Goal: Task Accomplishment & Management: Manage account settings

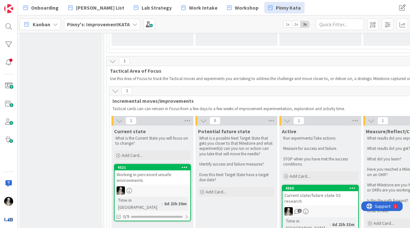
scroll to position [387, 0]
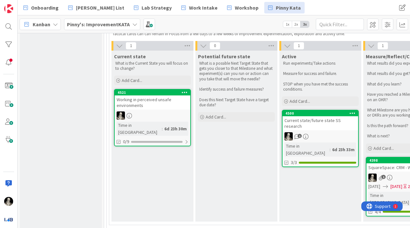
click at [167, 110] on link "4521 Working in perceived unsafe environments Time in Column : 6d 23h 30m 0/9" at bounding box center [152, 117] width 77 height 57
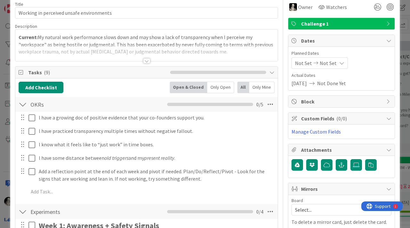
scroll to position [29, 0]
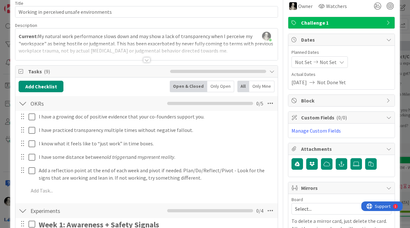
click at [145, 59] on div at bounding box center [146, 59] width 7 height 5
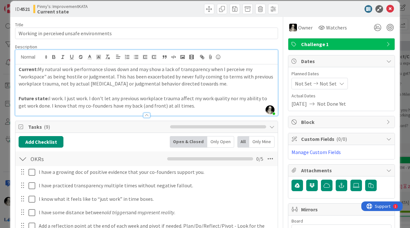
scroll to position [0, 0]
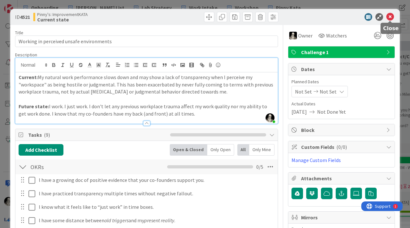
click at [391, 16] on icon at bounding box center [390, 17] width 8 height 8
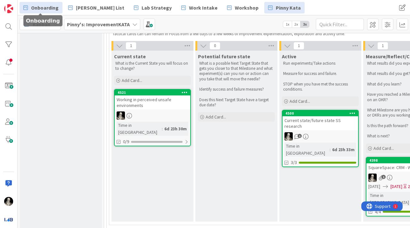
click at [52, 5] on span "Onboarding" at bounding box center [45, 8] width 28 height 8
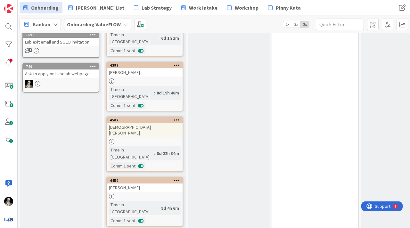
scroll to position [422, 0]
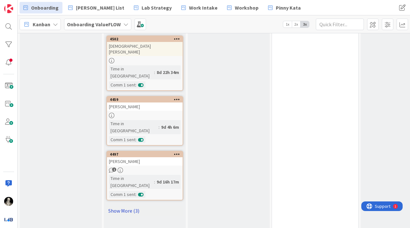
click at [121, 206] on link "Show More (3)" at bounding box center [144, 211] width 77 height 10
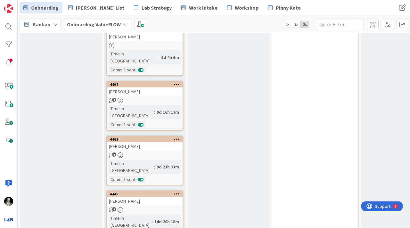
scroll to position [488, 0]
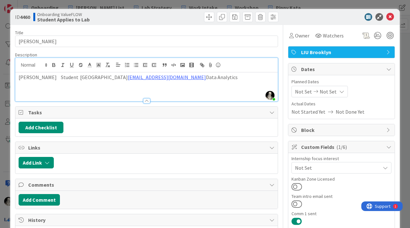
drag, startPoint x: 121, startPoint y: 76, endPoint x: 193, endPoint y: 79, distance: 72.1
click at [193, 79] on p "[PERSON_NAME] Student [GEOGRAPHIC_DATA] [EMAIL_ADDRESS][DOMAIN_NAME] Data Analy…" at bounding box center [147, 77] width 256 height 7
copy link "[EMAIL_ADDRESS][DOMAIN_NAME]"
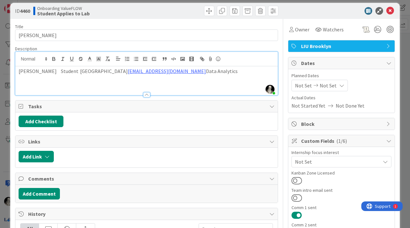
scroll to position [3, 0]
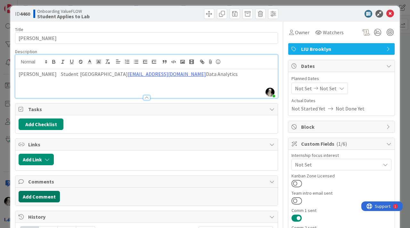
click at [53, 193] on button "Add Comment" at bounding box center [39, 197] width 41 height 12
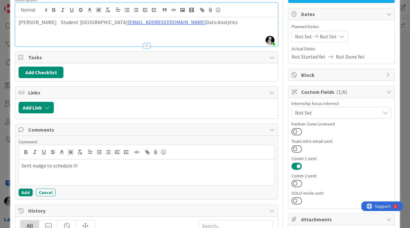
scroll to position [57, 0]
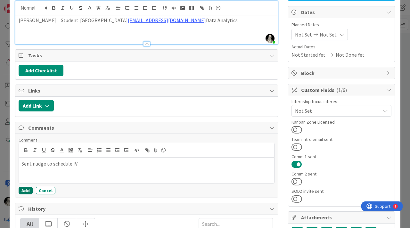
click at [26, 189] on button "Add" at bounding box center [26, 191] width 14 height 8
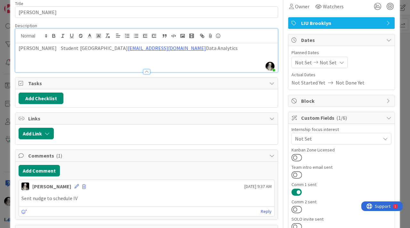
scroll to position [0, 0]
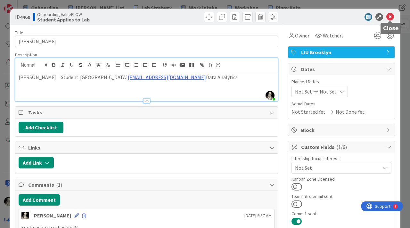
click at [389, 16] on icon at bounding box center [390, 17] width 8 height 8
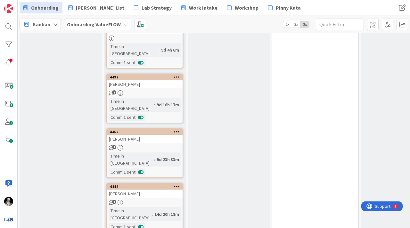
click at [165, 190] on div "[PERSON_NAME]" at bounding box center [145, 194] width 76 height 8
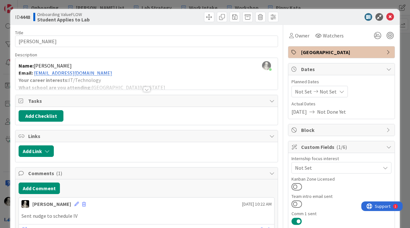
click at [145, 88] on div at bounding box center [146, 89] width 7 height 5
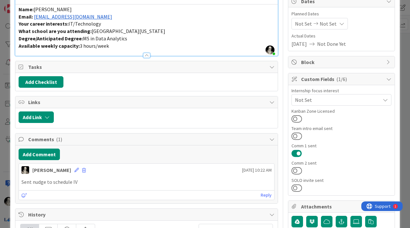
scroll to position [81, 0]
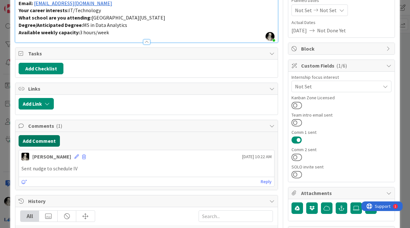
click at [49, 140] on button "Add Comment" at bounding box center [39, 141] width 41 height 12
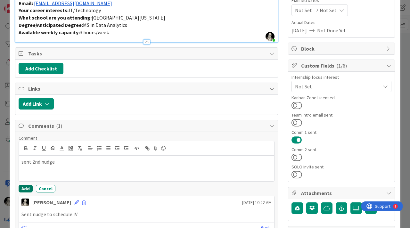
click at [23, 188] on button "Add" at bounding box center [26, 189] width 14 height 8
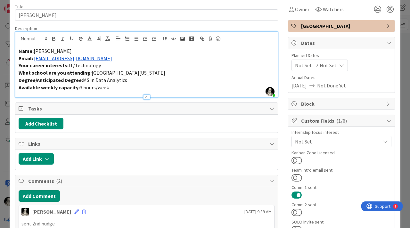
scroll to position [0, 0]
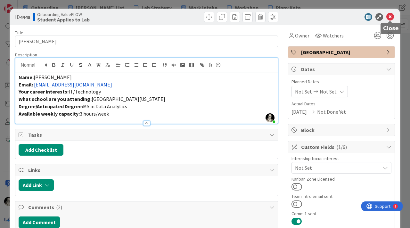
click at [391, 17] on icon at bounding box center [390, 17] width 8 height 8
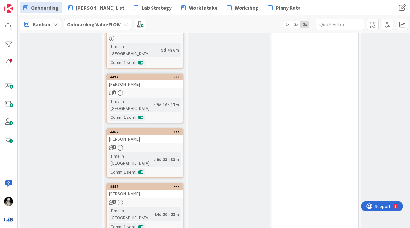
click at [153, 135] on div "[PERSON_NAME]" at bounding box center [145, 139] width 76 height 8
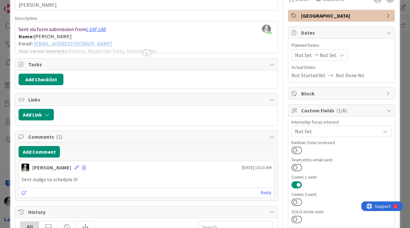
scroll to position [43, 0]
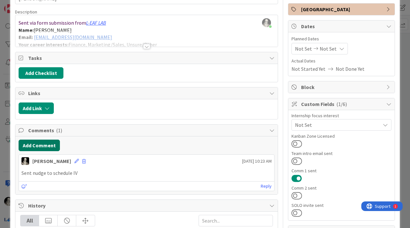
click at [53, 142] on button "Add Comment" at bounding box center [39, 146] width 41 height 12
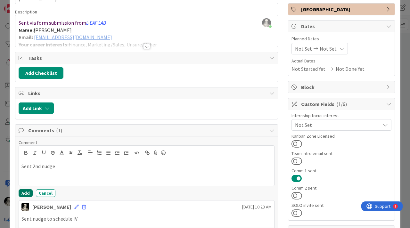
click at [24, 191] on button "Add" at bounding box center [26, 193] width 14 height 8
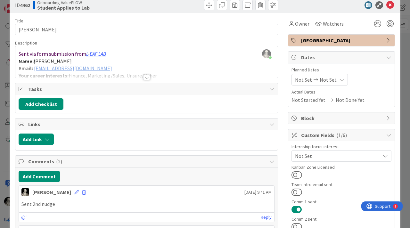
scroll to position [0, 0]
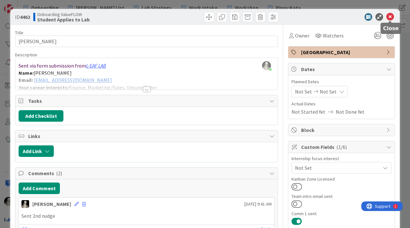
click at [391, 17] on icon at bounding box center [390, 17] width 8 height 8
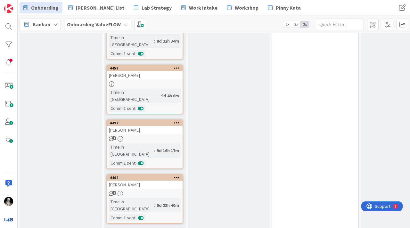
scroll to position [447, 0]
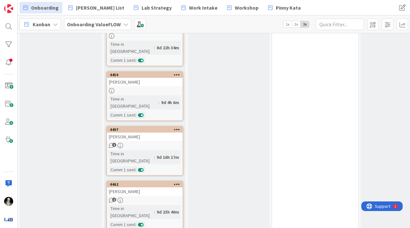
click at [162, 143] on div "1" at bounding box center [145, 145] width 76 height 5
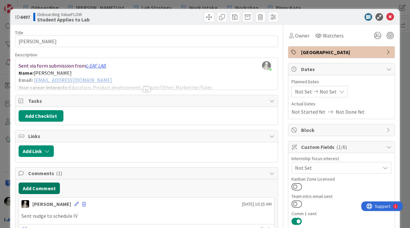
click at [46, 184] on button "Add Comment" at bounding box center [39, 189] width 41 height 12
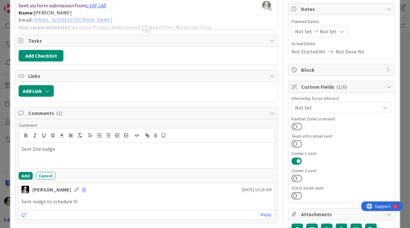
scroll to position [79, 0]
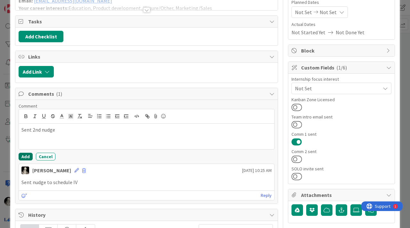
click at [25, 155] on button "Add" at bounding box center [26, 157] width 14 height 8
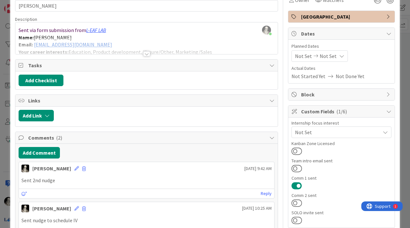
scroll to position [0, 0]
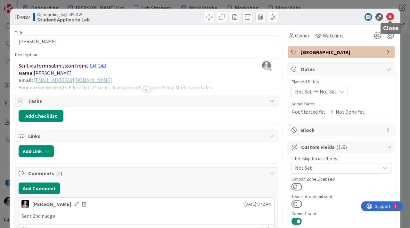
click at [390, 18] on icon at bounding box center [390, 17] width 8 height 8
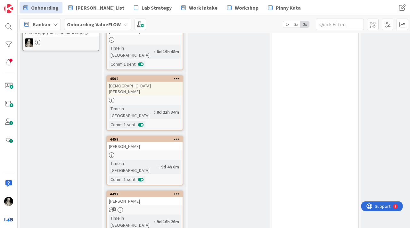
scroll to position [373, 0]
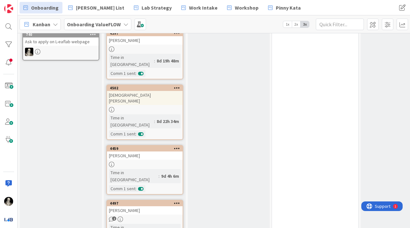
click at [159, 152] on div "[PERSON_NAME]" at bounding box center [145, 156] width 76 height 8
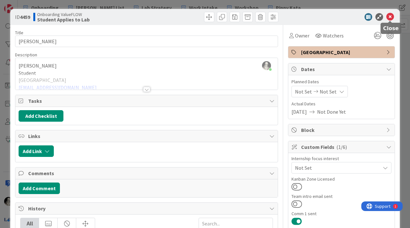
click at [389, 17] on icon at bounding box center [390, 17] width 8 height 8
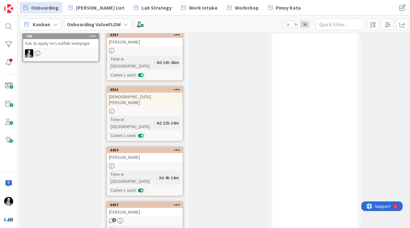
scroll to position [377, 0]
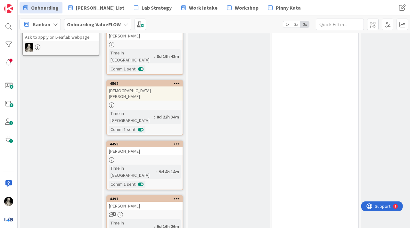
click at [154, 147] on div "[PERSON_NAME]" at bounding box center [145, 151] width 76 height 8
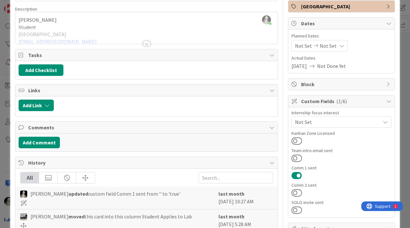
scroll to position [43, 0]
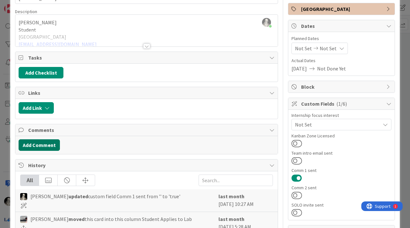
click at [44, 141] on button "Add Comment" at bounding box center [39, 145] width 41 height 12
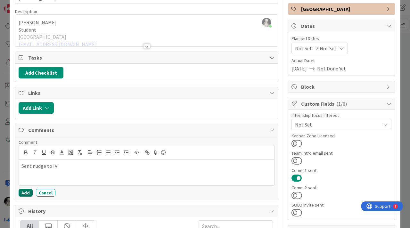
click at [22, 190] on button "Add" at bounding box center [26, 193] width 14 height 8
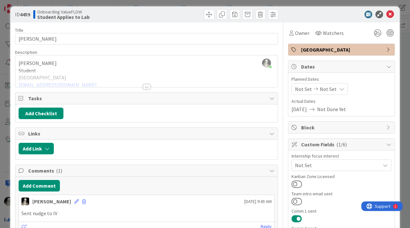
scroll to position [0, 0]
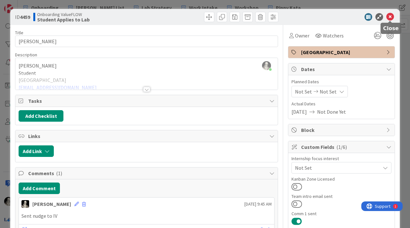
click at [389, 18] on icon at bounding box center [390, 17] width 8 height 8
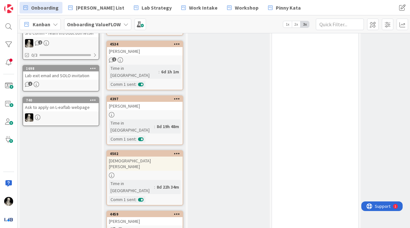
scroll to position [305, 0]
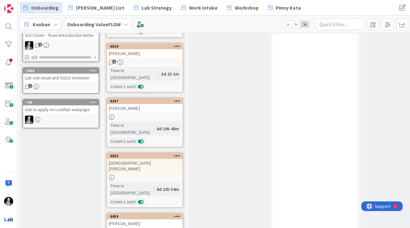
click at [162, 159] on div "[DEMOGRAPHIC_DATA][PERSON_NAME]" at bounding box center [145, 166] width 76 height 14
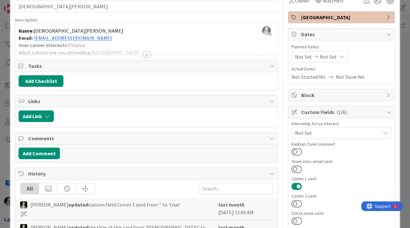
scroll to position [34, 0]
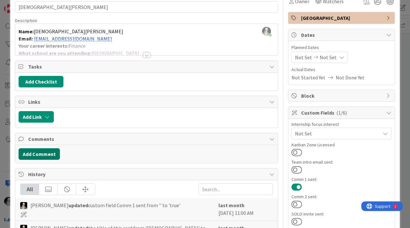
click at [41, 151] on button "Add Comment" at bounding box center [39, 154] width 41 height 12
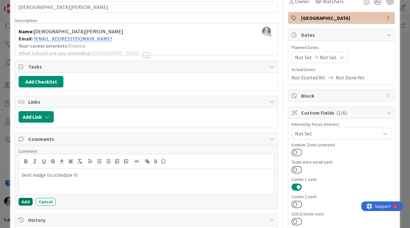
click at [26, 199] on button "Add" at bounding box center [26, 202] width 14 height 8
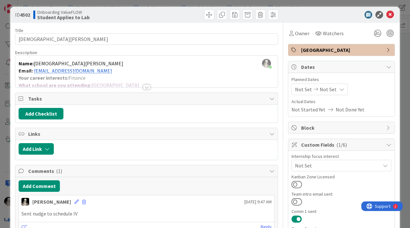
scroll to position [0, 0]
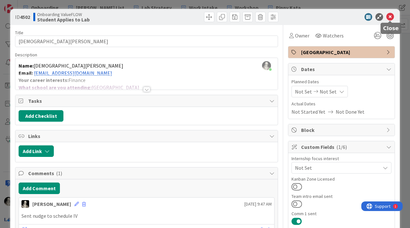
click at [390, 16] on icon at bounding box center [390, 17] width 8 height 8
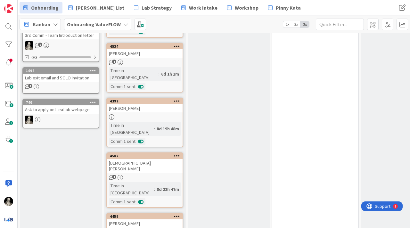
click at [152, 159] on div "[DEMOGRAPHIC_DATA][PERSON_NAME]" at bounding box center [145, 166] width 76 height 14
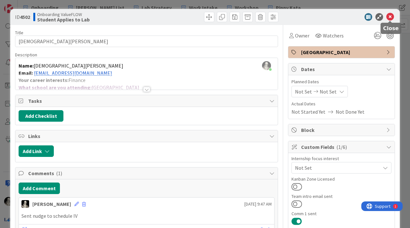
click at [390, 16] on icon at bounding box center [390, 17] width 8 height 8
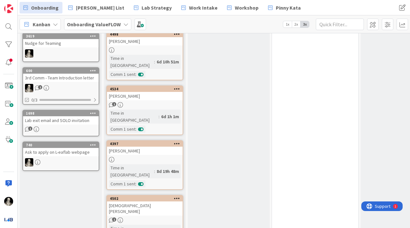
click at [156, 147] on div "[PERSON_NAME]" at bounding box center [145, 151] width 76 height 8
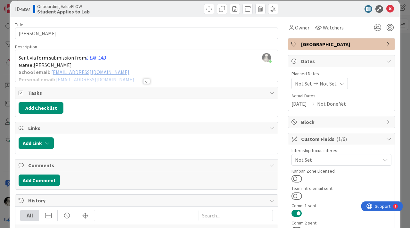
scroll to position [7, 0]
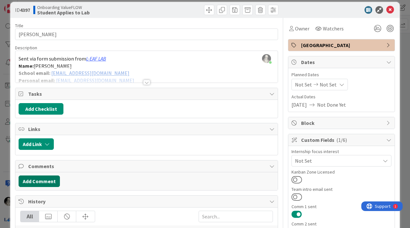
click at [49, 180] on button "Add Comment" at bounding box center [39, 182] width 41 height 12
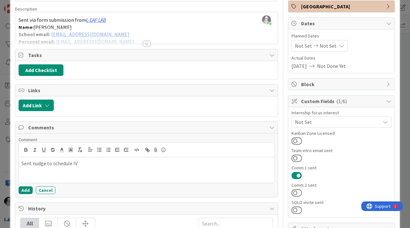
scroll to position [46, 0]
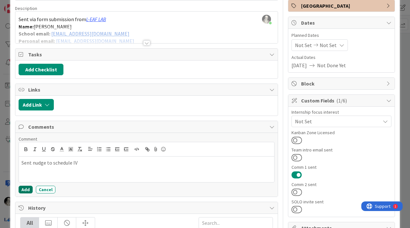
click at [26, 190] on button "Add" at bounding box center [26, 190] width 14 height 8
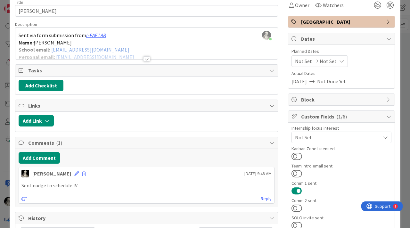
scroll to position [0, 0]
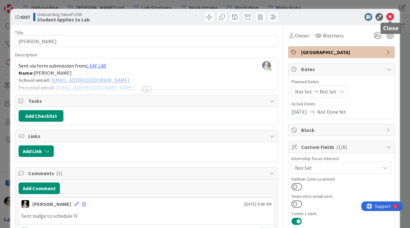
click at [392, 15] on icon at bounding box center [390, 17] width 8 height 8
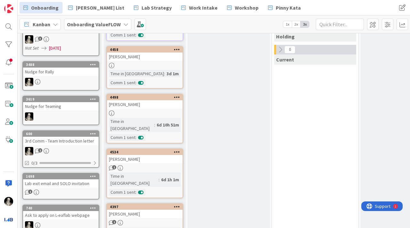
scroll to position [197, 0]
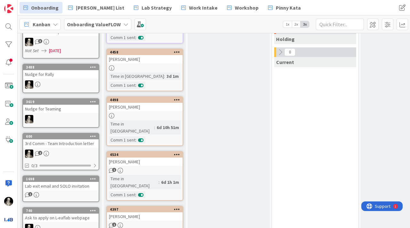
click at [162, 158] on div "[PERSON_NAME]" at bounding box center [145, 162] width 76 height 8
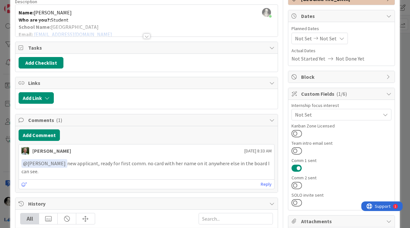
scroll to position [54, 0]
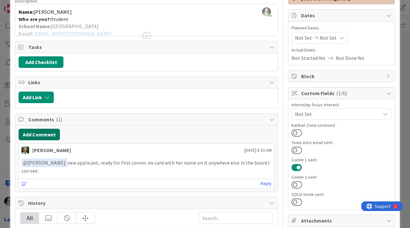
click at [52, 132] on button "Add Comment" at bounding box center [39, 135] width 41 height 12
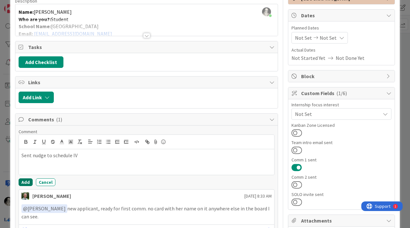
click at [25, 181] on button "Add" at bounding box center [26, 182] width 14 height 8
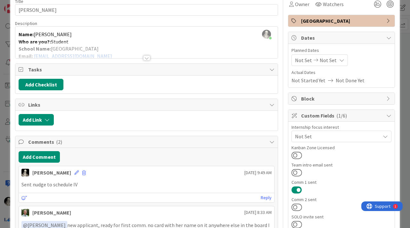
scroll to position [0, 0]
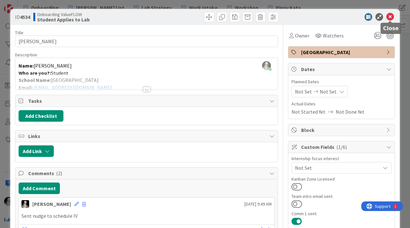
click at [389, 17] on icon at bounding box center [390, 17] width 8 height 8
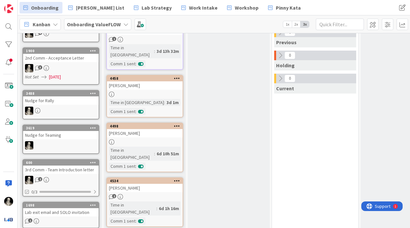
scroll to position [168, 0]
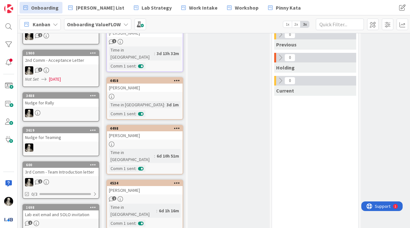
click at [156, 131] on div "[PERSON_NAME]" at bounding box center [145, 135] width 76 height 8
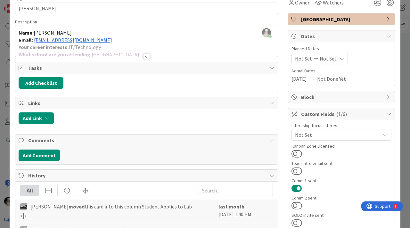
scroll to position [37, 0]
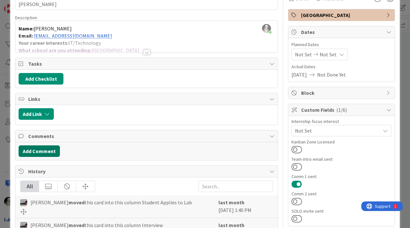
click at [47, 152] on button "Add Comment" at bounding box center [39, 151] width 41 height 12
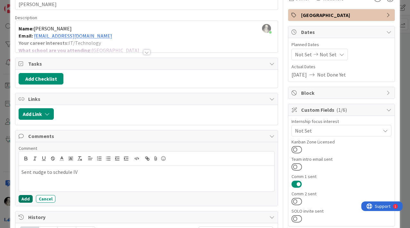
click at [23, 197] on button "Add" at bounding box center [26, 199] width 14 height 8
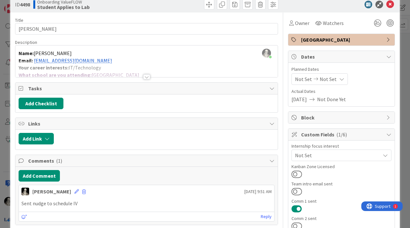
scroll to position [0, 0]
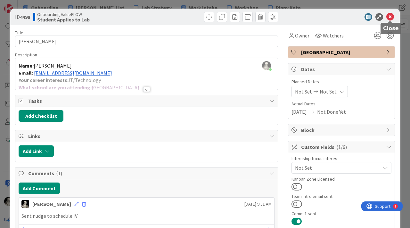
click at [389, 14] on icon at bounding box center [390, 17] width 8 height 8
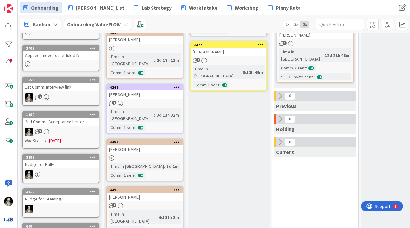
click at [163, 145] on div "[PERSON_NAME]" at bounding box center [145, 149] width 76 height 8
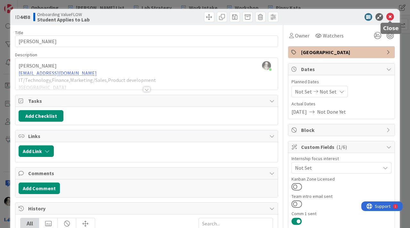
click at [391, 15] on icon at bounding box center [390, 17] width 8 height 8
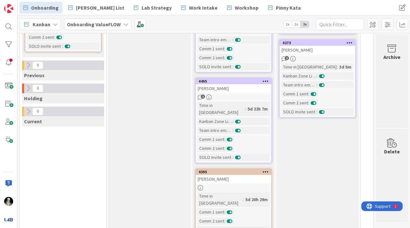
scroll to position [137, 252]
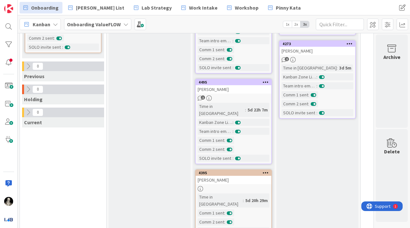
click at [238, 186] on div at bounding box center [234, 188] width 76 height 5
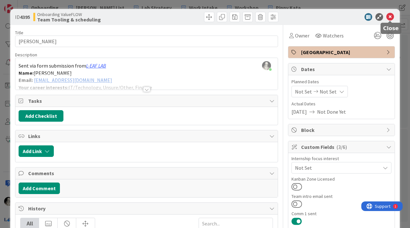
click at [390, 17] on icon at bounding box center [390, 17] width 8 height 8
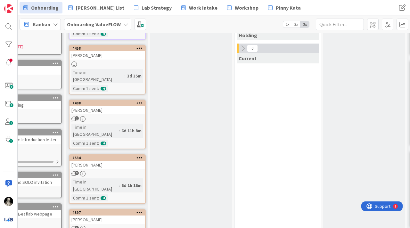
scroll to position [201, 37]
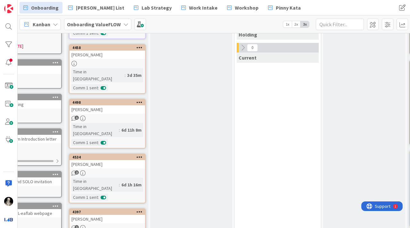
click at [125, 105] on div "[PERSON_NAME]" at bounding box center [108, 109] width 76 height 8
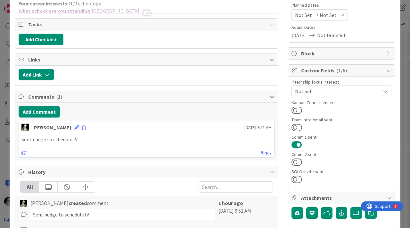
scroll to position [85, 0]
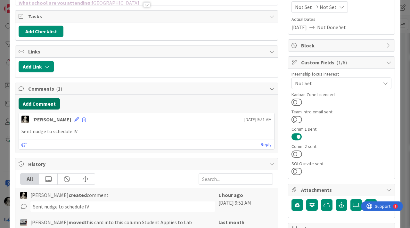
click at [51, 104] on button "Add Comment" at bounding box center [39, 104] width 41 height 12
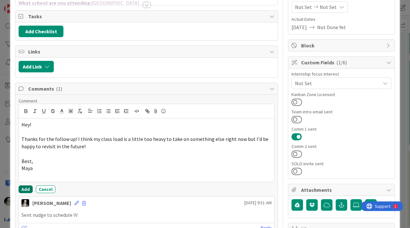
click at [25, 188] on button "Add" at bounding box center [26, 190] width 14 height 8
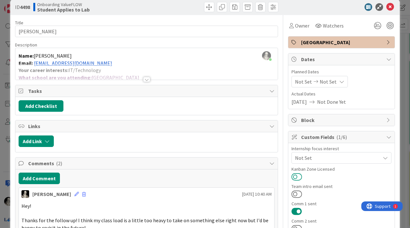
scroll to position [0, 0]
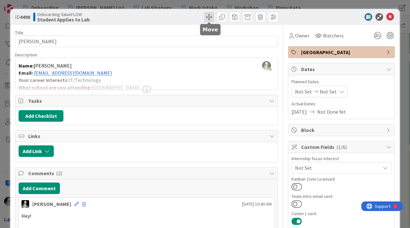
click at [209, 14] on span at bounding box center [209, 17] width 10 height 10
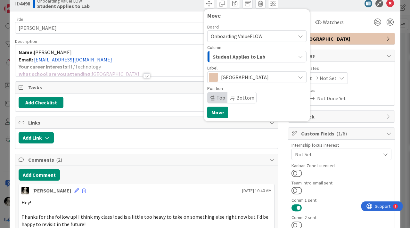
scroll to position [19, 0]
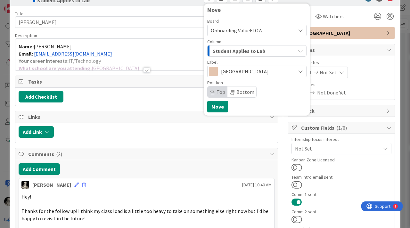
click at [227, 50] on span "Student Applies to Lab" at bounding box center [239, 51] width 53 height 8
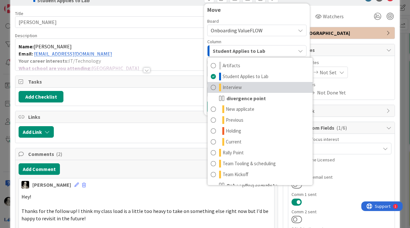
scroll to position [41, 0]
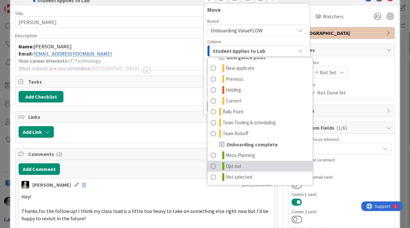
click at [214, 166] on span at bounding box center [213, 166] width 5 height 8
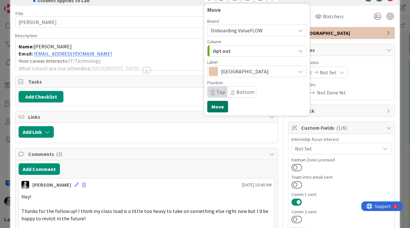
click at [214, 105] on button "Move" at bounding box center [217, 107] width 21 height 12
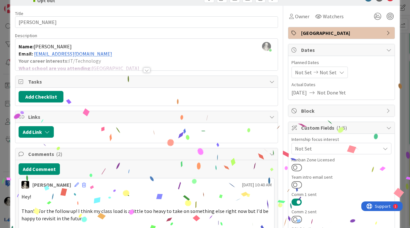
scroll to position [0, 0]
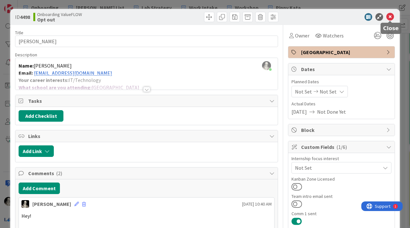
click at [389, 16] on icon at bounding box center [390, 17] width 8 height 8
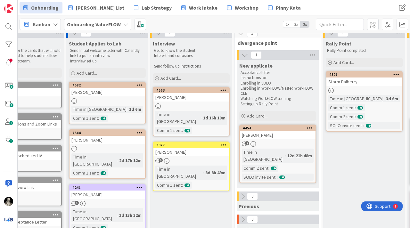
scroll to position [0, 37]
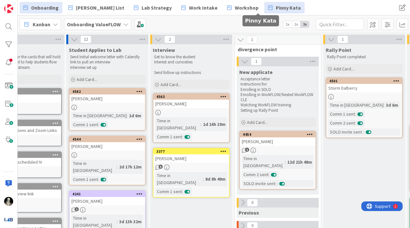
click at [276, 7] on span "Pinny Kata" at bounding box center [288, 8] width 25 height 8
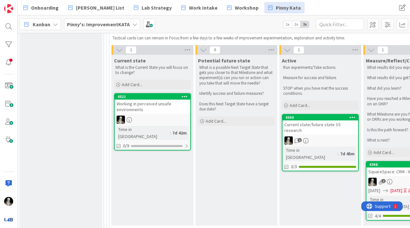
scroll to position [387, 0]
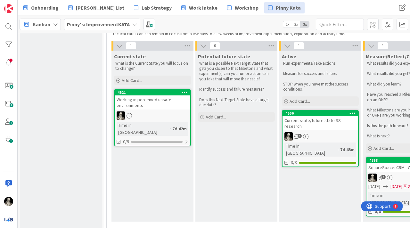
click at [162, 107] on div "Working in perceived unsafe environments" at bounding box center [153, 102] width 76 height 14
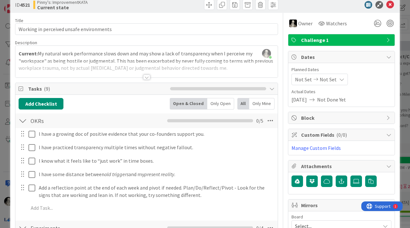
scroll to position [6, 0]
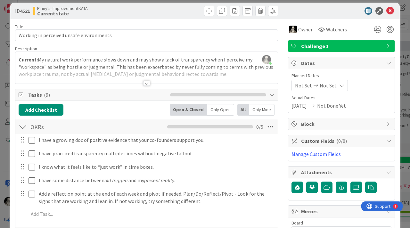
click at [148, 81] on div at bounding box center [146, 83] width 7 height 5
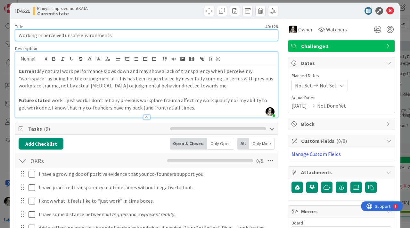
drag, startPoint x: 37, startPoint y: 34, endPoint x: 47, endPoint y: 2, distance: 34.0
click at [37, 33] on input "Working in perceived unsafe environments" at bounding box center [146, 35] width 263 height 12
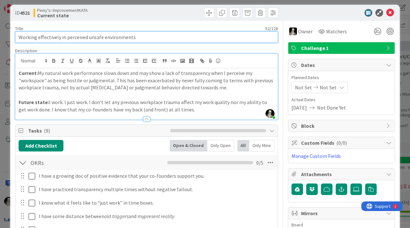
scroll to position [0, 0]
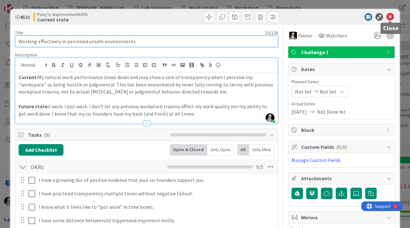
type input "Working effectively in perceived unsafe environments"
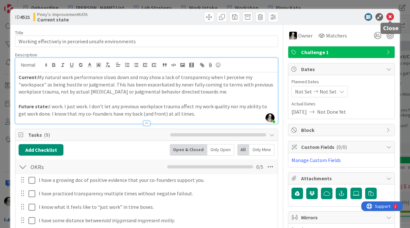
click at [392, 16] on icon at bounding box center [390, 17] width 8 height 8
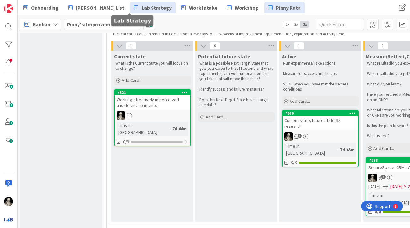
click at [142, 6] on span "Lab Strategy" at bounding box center [157, 8] width 30 height 8
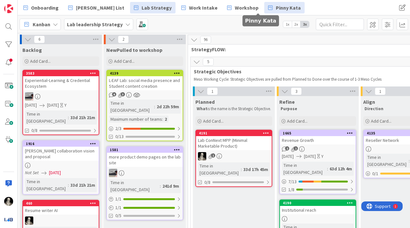
click at [276, 10] on span "Pinny Kata" at bounding box center [288, 8] width 25 height 8
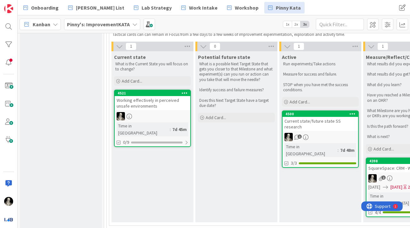
scroll to position [387, 0]
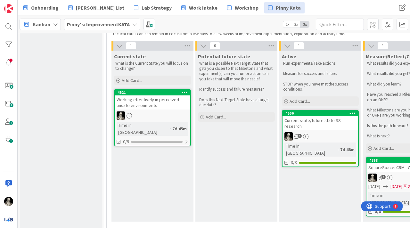
click at [154, 106] on div "Working effectively in perceived unsafe environments" at bounding box center [153, 102] width 76 height 14
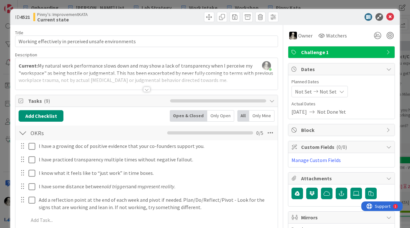
click at [146, 88] on div at bounding box center [146, 89] width 7 height 5
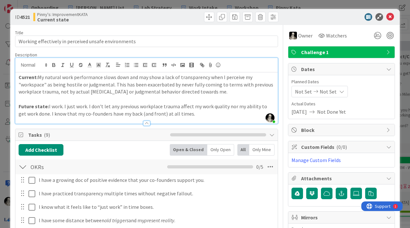
scroll to position [4, 0]
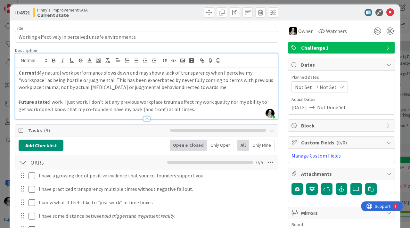
click at [20, 74] on strong "Current:" at bounding box center [28, 73] width 19 height 6
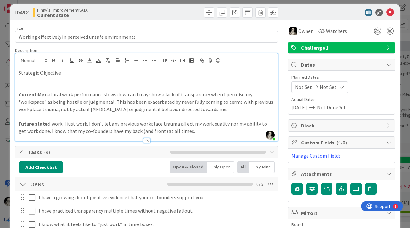
click at [64, 71] on p "Strategic Objective" at bounding box center [147, 72] width 256 height 7
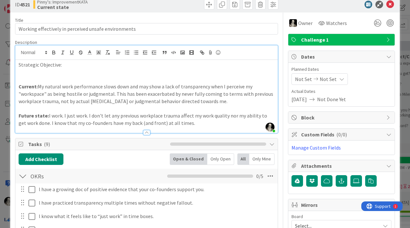
scroll to position [0, 0]
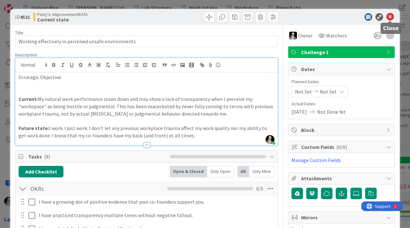
click at [391, 17] on icon at bounding box center [390, 17] width 8 height 8
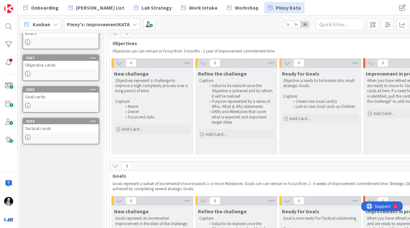
scroll to position [64, 0]
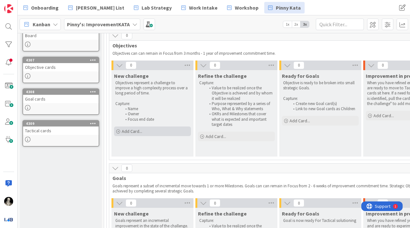
click at [134, 131] on span "Add Card..." at bounding box center [132, 131] width 21 height 6
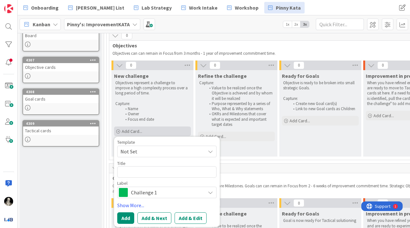
type textarea "x"
type textarea "P"
type textarea "x"
type textarea "Pr"
type textarea "x"
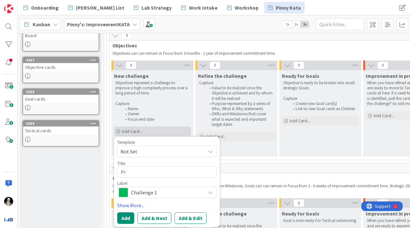
type textarea "Pro"
type textarea "x"
type textarea "Prod"
type textarea "x"
type textarea "Produ"
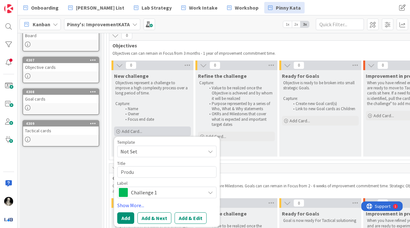
type textarea "x"
type textarea "Produc"
type textarea "x"
type textarea "Product"
type textarea "x"
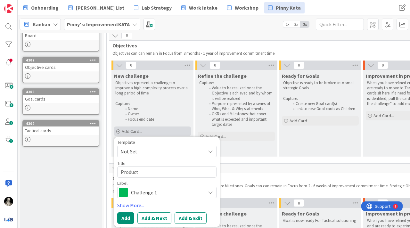
type textarea "Producti"
type textarea "x"
type textarea "Productiv"
type textarea "x"
type textarea "Productivi"
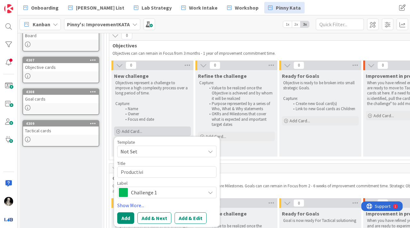
type textarea "x"
type textarea "Productivit"
type textarea "x"
type textarea "Productivity"
click at [134, 131] on span "Add Card..." at bounding box center [132, 131] width 21 height 6
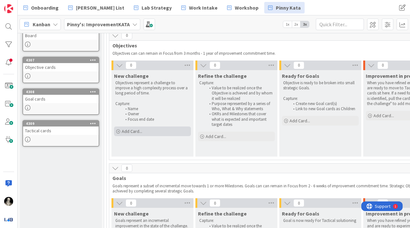
click at [133, 131] on span "Add Card..." at bounding box center [132, 131] width 21 height 6
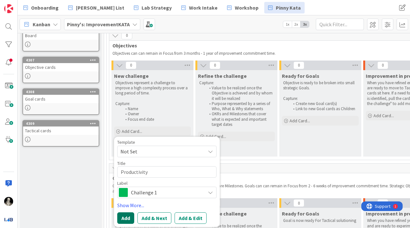
click at [123, 216] on button "Add" at bounding box center [125, 218] width 17 height 12
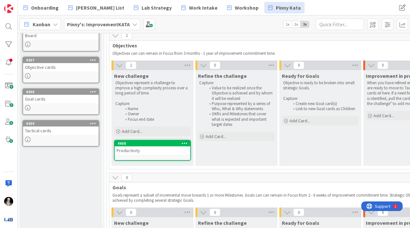
click at [145, 151] on div "Productivity" at bounding box center [153, 150] width 76 height 8
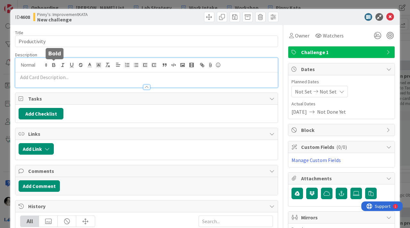
click at [53, 62] on div at bounding box center [146, 72] width 262 height 29
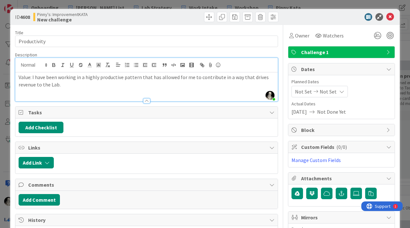
click at [26, 78] on p "Value: I have been working in a highly productive pattern that has allowed for …" at bounding box center [147, 81] width 256 height 14
click at [53, 65] on icon "button" at bounding box center [54, 66] width 3 height 2
click at [63, 86] on p "Value : I have been working in a highly productive pattern that has allowed for…" at bounding box center [147, 81] width 256 height 14
click at [183, 87] on p "Value : I have been working in a highly productive pattern that has allowed for…" at bounding box center [147, 81] width 256 height 14
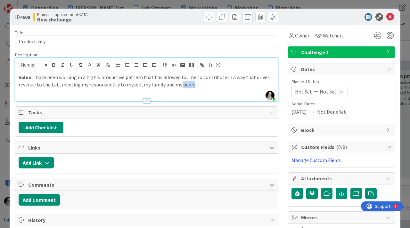
click at [183, 87] on p "Value : I have been working in a highly productive pattern that has allowed for…" at bounding box center [147, 81] width 256 height 14
click at [211, 82] on p "Value : I have been working in a highly productive pattern that has allowed for…" at bounding box center [147, 81] width 256 height 14
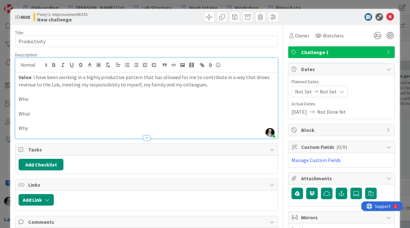
click at [40, 98] on p "Who" at bounding box center [147, 98] width 256 height 7
click at [73, 98] on p "Who: Myself, Lab students, Lab students nearing college graduation" at bounding box center [147, 98] width 256 height 7
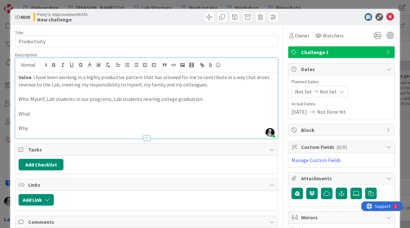
click at [202, 100] on p "Who: Myself, Lab students in our programs, Lab students nearing college graduat…" at bounding box center [147, 98] width 256 height 7
click at [24, 98] on p "Who: Myself, Lab students in our programs, Lab students nearing college graduat…" at bounding box center [147, 98] width 256 height 7
click at [53, 66] on icon "button" at bounding box center [54, 66] width 3 height 2
click at [48, 115] on p "What" at bounding box center [147, 113] width 256 height 7
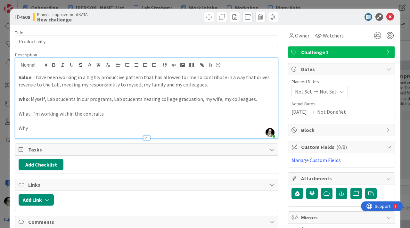
click at [87, 115] on p "What: I'm working within the contraits" at bounding box center [147, 113] width 256 height 7
drag, startPoint x: 108, startPoint y: 114, endPoint x: 120, endPoint y: 59, distance: 56.8
click at [108, 113] on p "What: I'm working within the constraits of WorkFLOW" at bounding box center [147, 113] width 256 height 7
drag, startPoint x: 97, startPoint y: 113, endPoint x: 98, endPoint y: 84, distance: 29.5
click at [97, 111] on p "What: I'm working within the constraits of the Lab's WorkFLOW" at bounding box center [147, 113] width 256 height 7
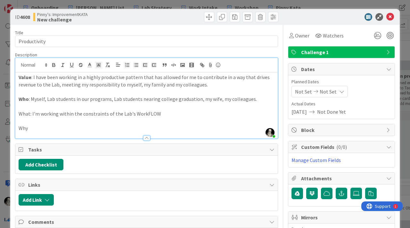
click at [262, 97] on p "Who : Myself, Lab students in our programs, Lab students nearing college gradua…" at bounding box center [147, 98] width 256 height 7
click at [214, 101] on p "Who : Myself, Lab students in our programs, Lab students nearing college gradua…" at bounding box center [147, 98] width 256 height 7
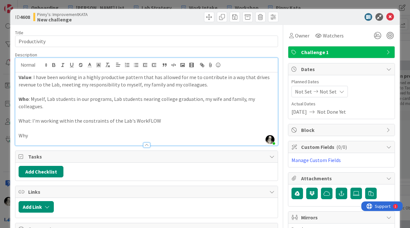
click at [276, 100] on div "Value : I have been working in a highly productive pattern that has allowed for…" at bounding box center [146, 108] width 262 height 73
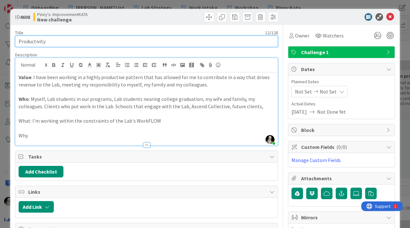
click at [17, 42] on input "Productivity" at bounding box center [146, 42] width 263 height 12
type input "Work Productivity"
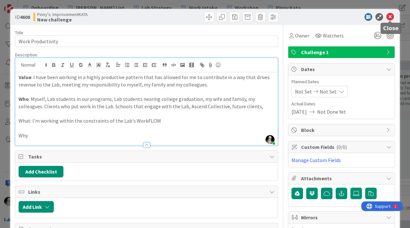
click at [391, 16] on icon at bounding box center [390, 17] width 8 height 8
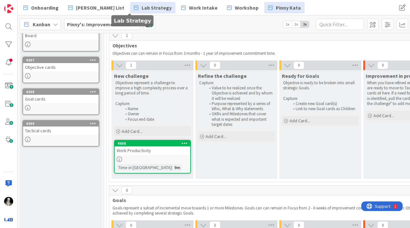
click at [142, 8] on span "Lab Strategy" at bounding box center [157, 8] width 30 height 8
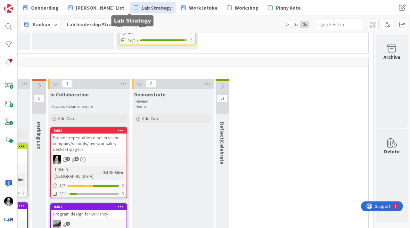
scroll to position [203, 991]
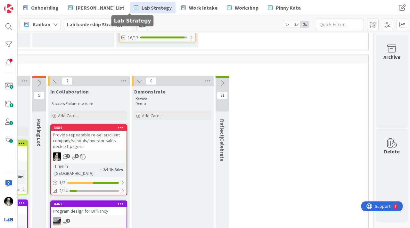
click at [224, 79] on icon at bounding box center [222, 82] width 7 height 7
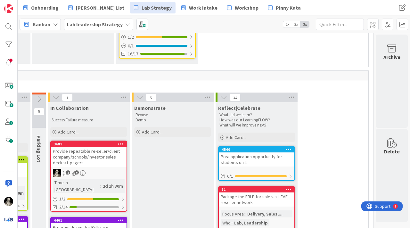
scroll to position [187, 991]
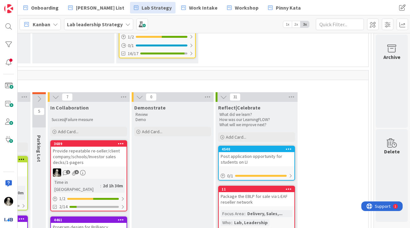
click at [225, 94] on icon at bounding box center [223, 97] width 7 height 7
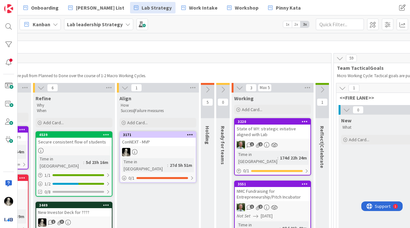
scroll to position [6, 600]
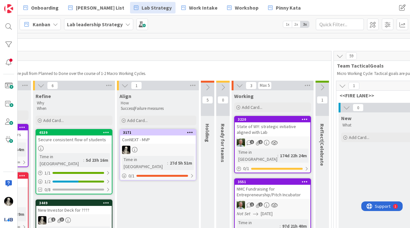
click at [321, 84] on icon at bounding box center [322, 87] width 7 height 7
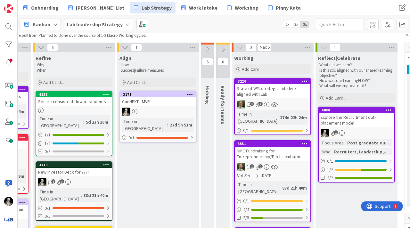
scroll to position [51, 600]
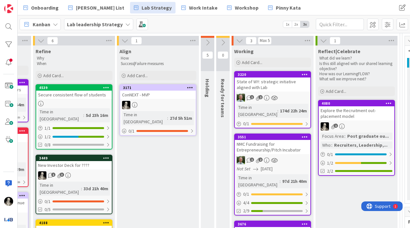
click at [365, 116] on div "Explore the Recruitment out-placement model" at bounding box center [357, 113] width 76 height 14
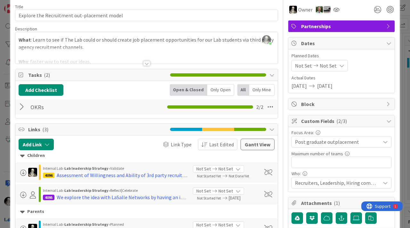
scroll to position [23, 0]
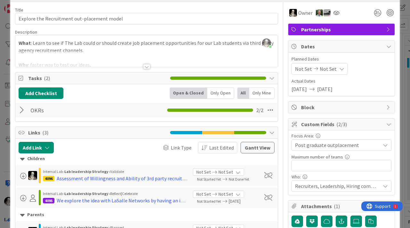
click at [23, 110] on div at bounding box center [23, 110] width 8 height 12
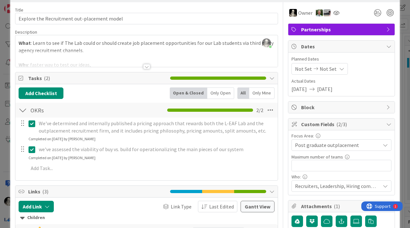
scroll to position [0, 0]
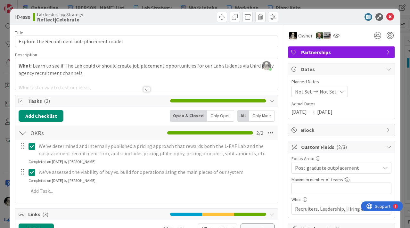
click at [146, 88] on div at bounding box center [146, 89] width 7 height 5
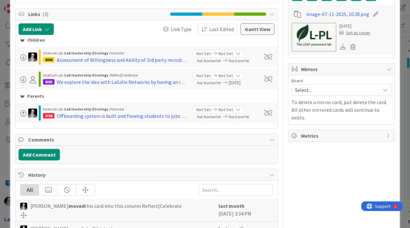
scroll to position [247, 0]
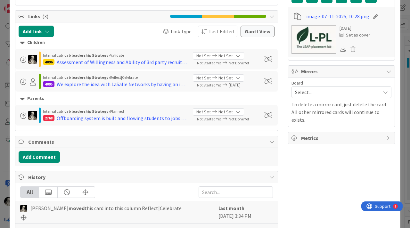
click at [148, 112] on div "Internal Lab › Lab leadership Strategy › Planned" at bounding box center [115, 112] width 145 height 6
click at [148, 116] on div "Offboarding system is built and flowing students to jobs across the world" at bounding box center [122, 118] width 131 height 8
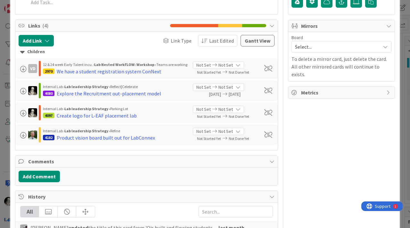
scroll to position [180, 0]
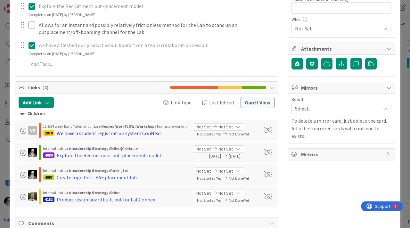
click at [150, 133] on div "We have a student registration system ConNext" at bounding box center [109, 133] width 105 height 8
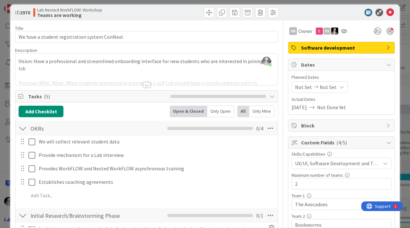
scroll to position [6, 0]
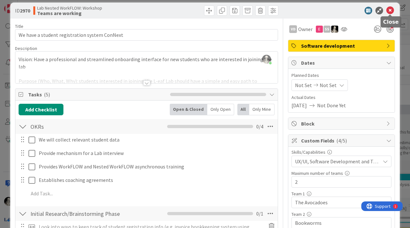
click at [390, 8] on icon at bounding box center [390, 11] width 8 height 8
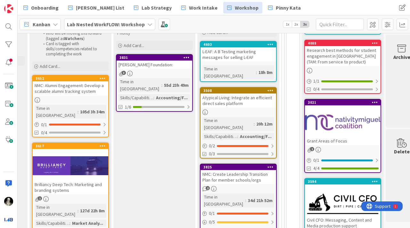
scroll to position [100, 756]
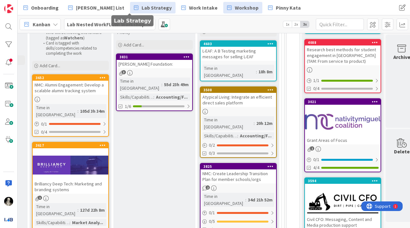
click at [142, 8] on span "Lab Strategy" at bounding box center [157, 8] width 30 height 8
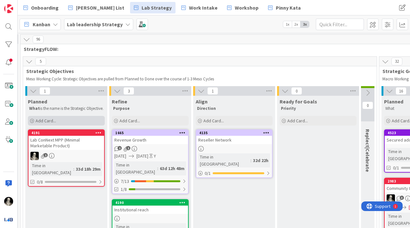
scroll to position [0, 168]
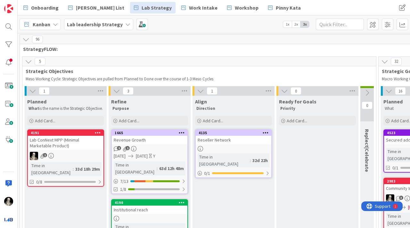
click at [73, 150] on div "Lab ConNext MPP (Minimal Marketable Product)" at bounding box center [66, 143] width 76 height 14
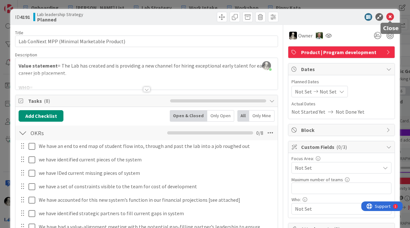
click at [390, 18] on icon at bounding box center [390, 17] width 8 height 8
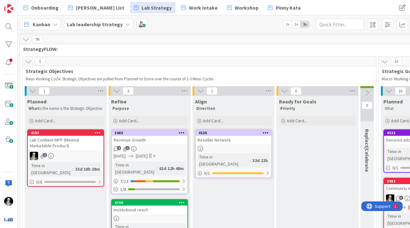
click at [88, 150] on div "Lab ConNext MPP (Minimal Marketable Product)" at bounding box center [66, 143] width 76 height 14
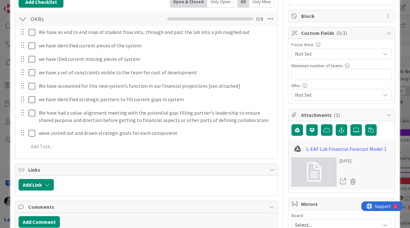
scroll to position [110, 0]
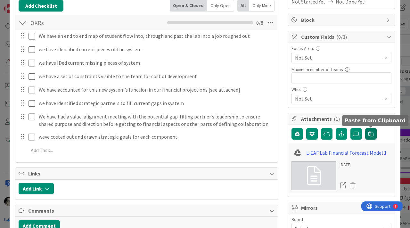
click at [372, 132] on icon "button" at bounding box center [371, 133] width 5 height 5
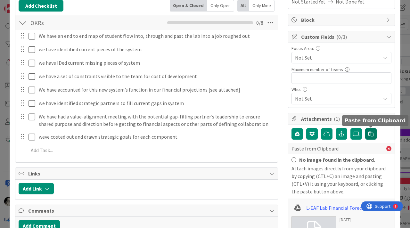
click at [373, 135] on icon "button" at bounding box center [371, 133] width 5 height 5
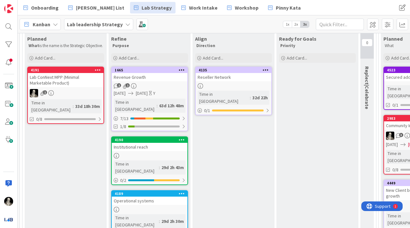
scroll to position [65, 168]
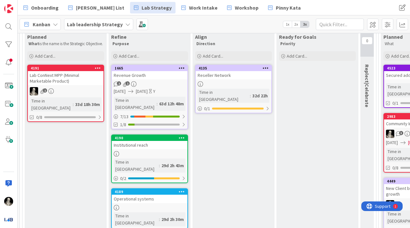
click at [77, 82] on div "Lab ConNext MPP (Minimal Marketable Product)" at bounding box center [66, 78] width 76 height 14
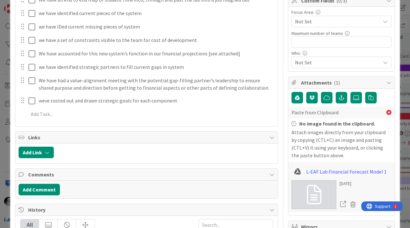
scroll to position [148, 0]
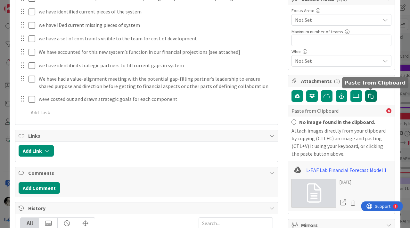
click at [371, 93] on button "button" at bounding box center [371, 96] width 12 height 12
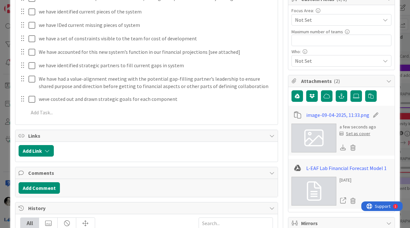
click at [374, 112] on icon at bounding box center [375, 115] width 9 height 6
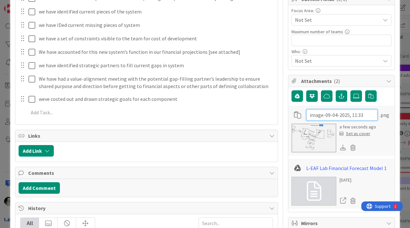
click at [325, 116] on input "image-09-04-2025, 11:33" at bounding box center [341, 115] width 71 height 12
type input "Whiteboard Map"
click at [388, 139] on div "a few seconds ago Set as cover" at bounding box center [342, 138] width 100 height 29
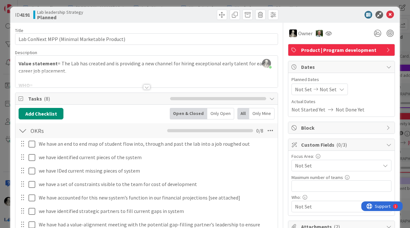
scroll to position [0, 0]
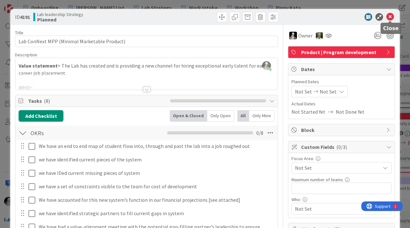
click at [391, 16] on icon at bounding box center [390, 17] width 8 height 8
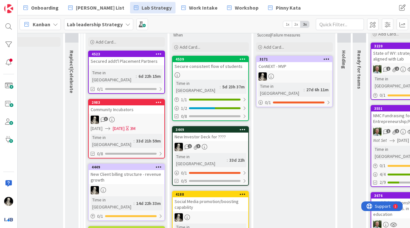
scroll to position [82, 464]
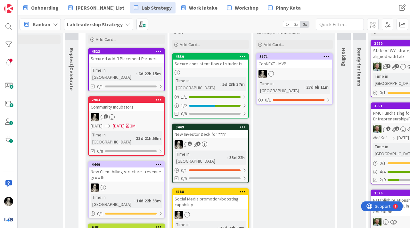
click at [303, 64] on div "ConNEXT - MVP" at bounding box center [295, 64] width 76 height 8
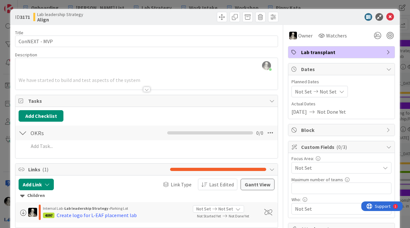
click at [146, 89] on div at bounding box center [146, 89] width 7 height 5
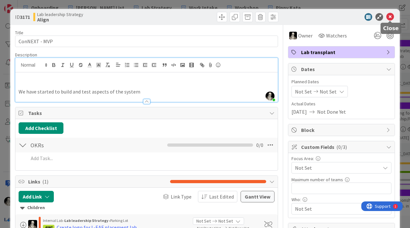
click at [390, 17] on icon at bounding box center [390, 17] width 8 height 8
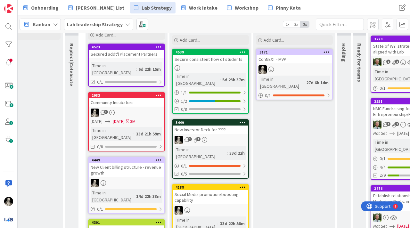
scroll to position [89, 464]
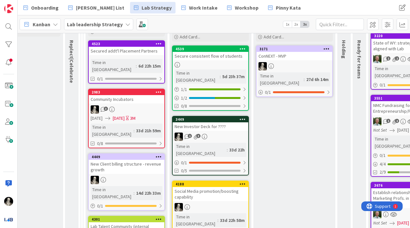
click at [141, 51] on div "Secured addt'l Placement Partners" at bounding box center [127, 51] width 76 height 8
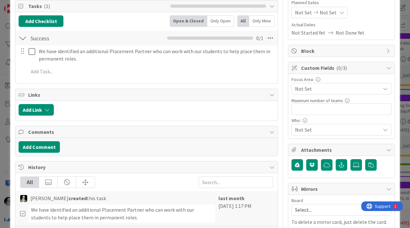
scroll to position [80, 0]
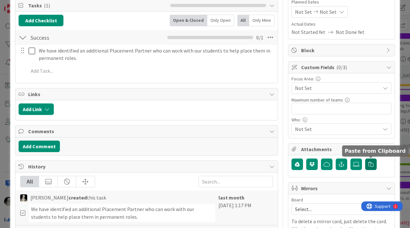
click at [371, 162] on icon "button" at bounding box center [371, 164] width 5 height 5
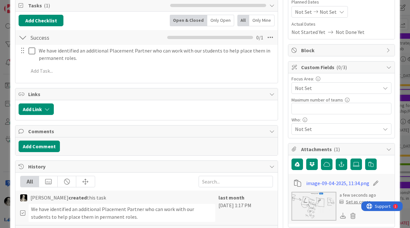
click at [373, 184] on icon at bounding box center [375, 183] width 9 height 6
click at [327, 183] on input "image-09-04-2025, 11:34" at bounding box center [341, 184] width 71 height 12
type input "Placement System map"
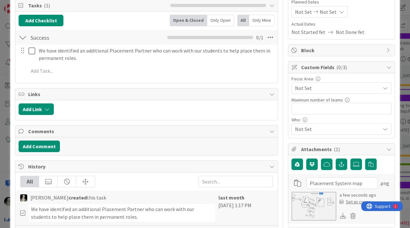
click at [221, 158] on div "Title 33 / 128 Secured addt'l Placement Partners Description [PERSON_NAME] just…" at bounding box center [146, 128] width 263 height 366
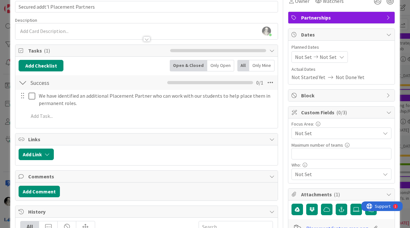
scroll to position [37, 0]
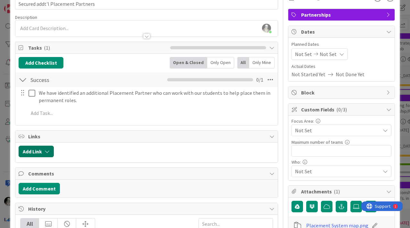
click at [49, 150] on icon "button" at bounding box center [47, 151] width 5 height 5
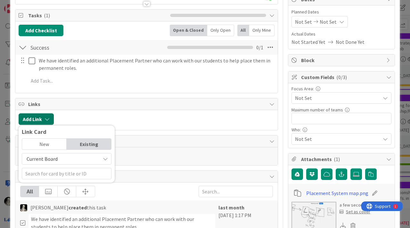
scroll to position [75, 0]
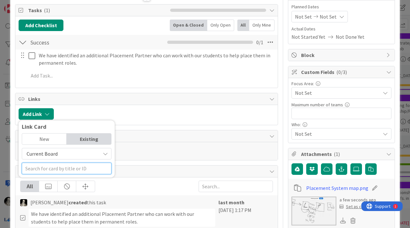
click at [63, 168] on input "text" at bounding box center [67, 169] width 90 height 12
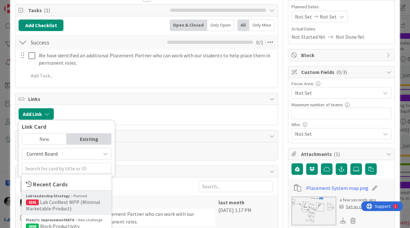
click at [60, 204] on span "Lab ConNext MPP (Minimal Marketable Product)" at bounding box center [63, 205] width 74 height 13
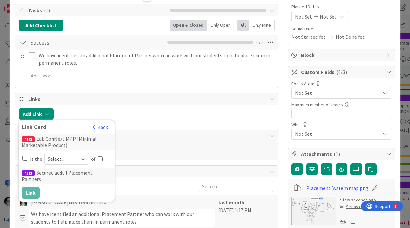
click at [83, 157] on icon at bounding box center [82, 158] width 5 height 5
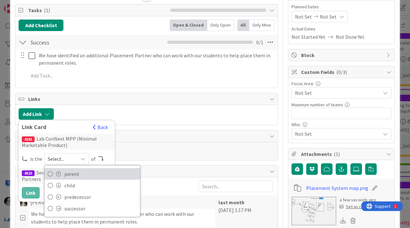
click at [75, 171] on span "parent" at bounding box center [100, 174] width 72 height 10
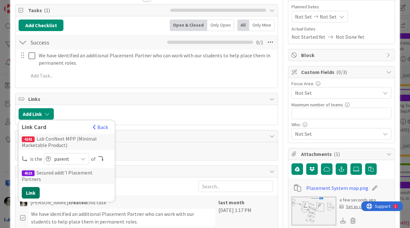
click at [30, 187] on button "Link" at bounding box center [31, 193] width 18 height 12
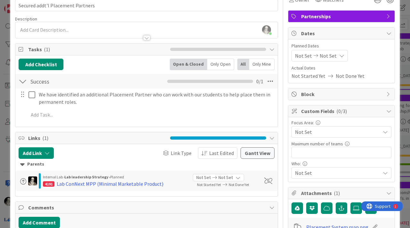
scroll to position [0, 0]
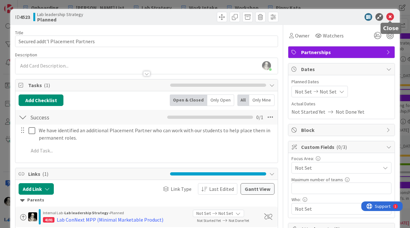
click at [390, 17] on icon at bounding box center [390, 17] width 8 height 8
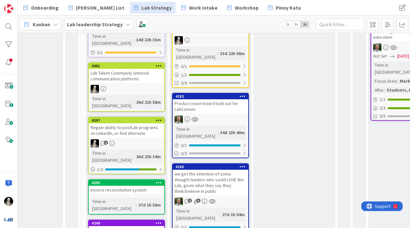
scroll to position [257, 464]
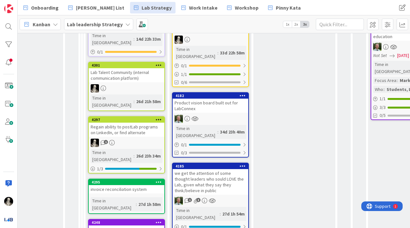
click at [216, 99] on div "Product vision board built out for LabConnex" at bounding box center [211, 106] width 76 height 14
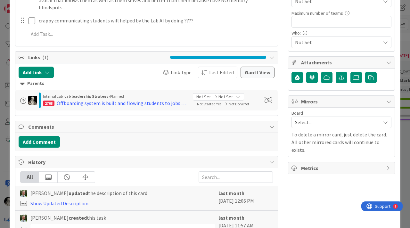
scroll to position [168, 0]
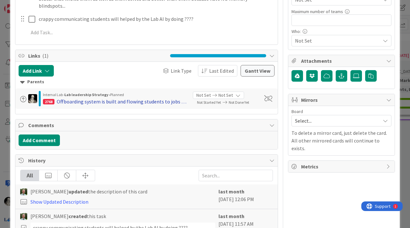
click at [137, 98] on div "Offboarding system is built and flowing students to jobs across the world" at bounding box center [122, 102] width 131 height 8
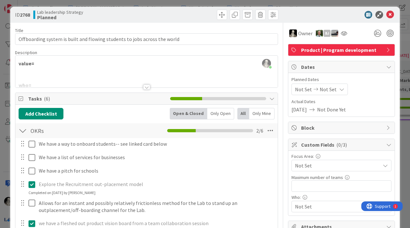
scroll to position [0, 0]
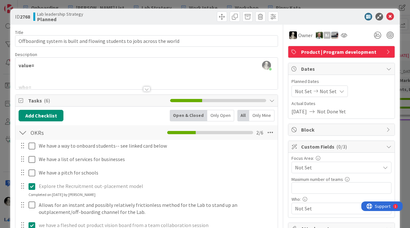
click at [146, 87] on div at bounding box center [146, 89] width 7 height 5
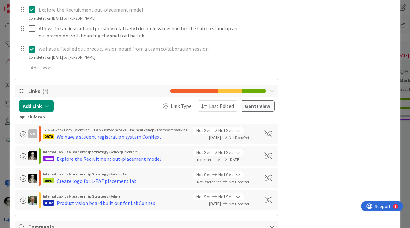
scroll to position [378, 0]
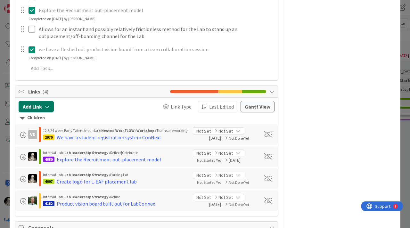
click at [49, 105] on icon "button" at bounding box center [47, 106] width 5 height 5
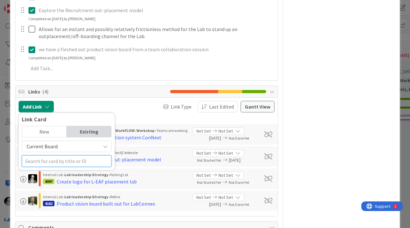
click at [55, 158] on input "text" at bounding box center [67, 161] width 90 height 12
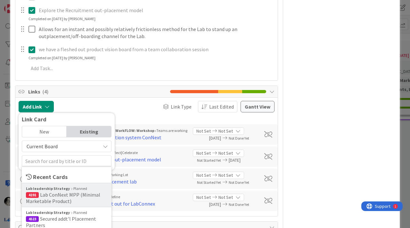
click at [50, 196] on span "Lab ConNext MPP (Minimal Marketable Product)" at bounding box center [63, 198] width 74 height 13
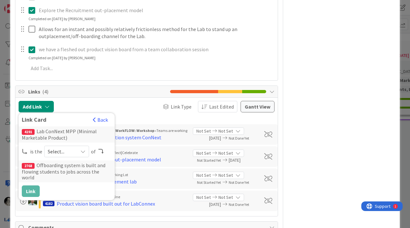
click at [83, 152] on icon at bounding box center [82, 151] width 5 height 5
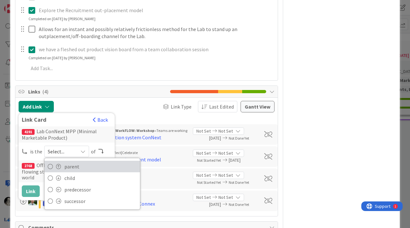
click at [79, 166] on span "parent" at bounding box center [100, 167] width 72 height 10
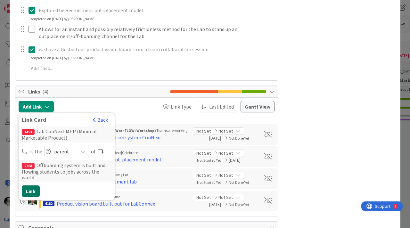
click at [31, 186] on button "Link" at bounding box center [31, 192] width 18 height 12
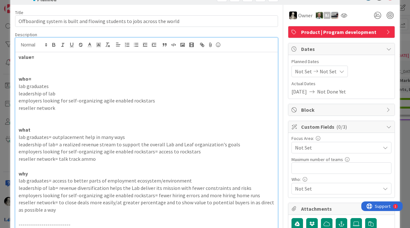
scroll to position [12, 0]
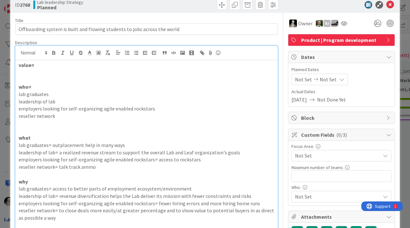
drag, startPoint x: 19, startPoint y: 115, endPoint x: 19, endPoint y: 112, distance: 3.5
click at [19, 115] on p "reseller network" at bounding box center [147, 115] width 256 height 7
click at [57, 117] on p "reseller network" at bounding box center [147, 115] width 256 height 7
drag, startPoint x: 19, startPoint y: 115, endPoint x: 21, endPoint y: 104, distance: 11.4
click at [19, 115] on p "reseller network" at bounding box center [147, 115] width 256 height 7
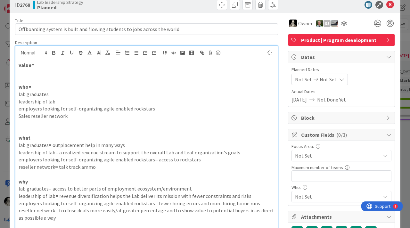
click at [69, 119] on p "Sales reseller network" at bounding box center [147, 115] width 256 height 7
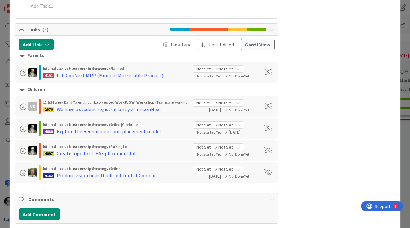
scroll to position [446, 0]
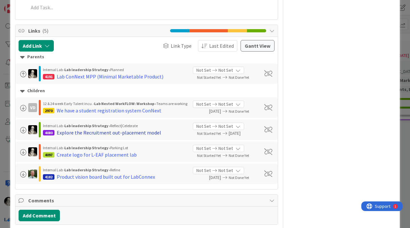
click at [148, 130] on div "Explore the Recruitment out-placement model" at bounding box center [109, 133] width 104 height 8
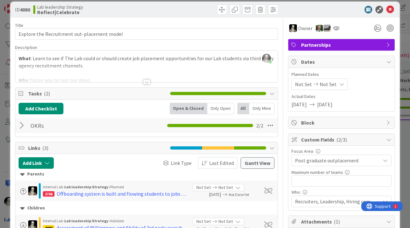
click at [147, 80] on div at bounding box center [146, 81] width 7 height 5
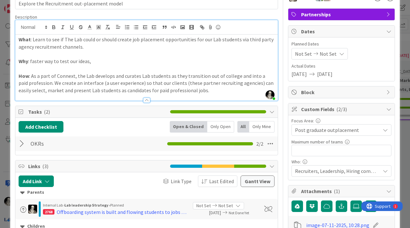
scroll to position [45, 0]
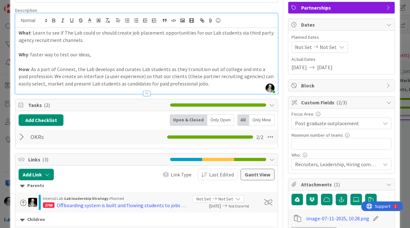
click at [22, 135] on div at bounding box center [23, 137] width 8 height 12
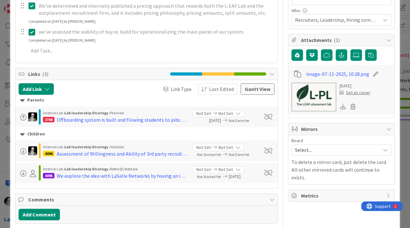
scroll to position [189, 0]
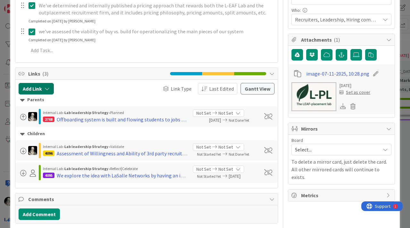
click at [49, 87] on icon "button" at bounding box center [47, 88] width 5 height 5
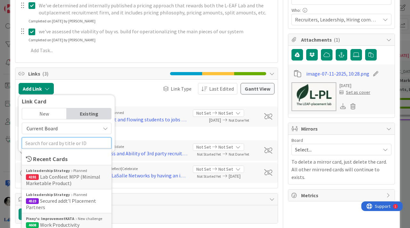
click at [53, 142] on input "text" at bounding box center [67, 143] width 90 height 12
click at [48, 179] on span "Lab ConNext MPP (Minimal Marketable Product)" at bounding box center [63, 180] width 74 height 13
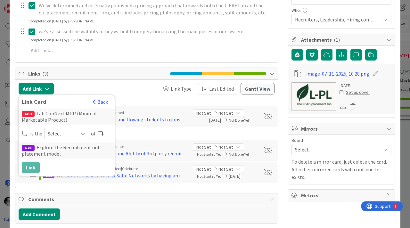
click at [63, 131] on span "Select..." at bounding box center [61, 133] width 27 height 9
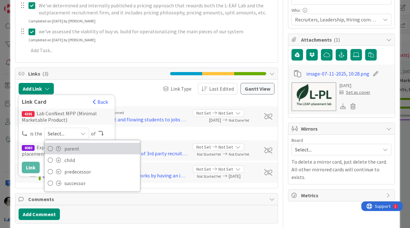
click at [72, 149] on span "parent" at bounding box center [100, 149] width 72 height 10
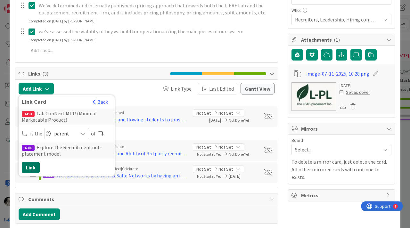
click at [29, 163] on button "Link" at bounding box center [31, 168] width 18 height 12
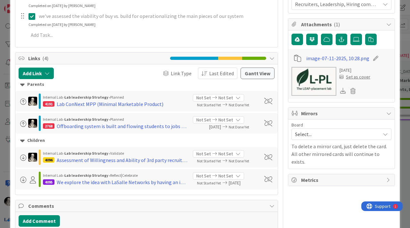
scroll to position [205, 0]
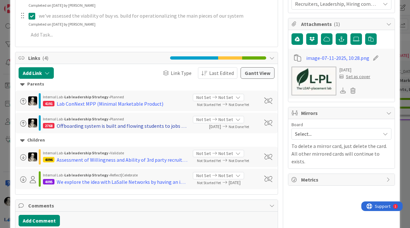
click at [112, 125] on div "Offboarding system is built and flowing students to jobs across the world" at bounding box center [122, 126] width 131 height 8
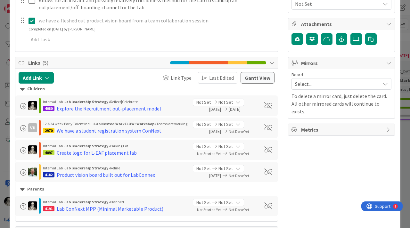
scroll to position [231, 0]
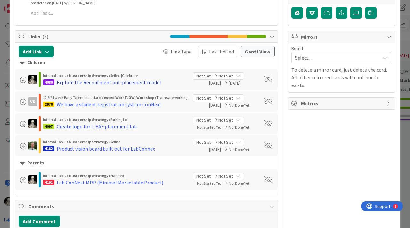
click at [91, 79] on div "Explore the Recruitment out-placement model" at bounding box center [109, 83] width 104 height 8
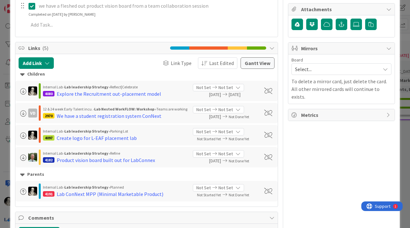
scroll to position [219, 0]
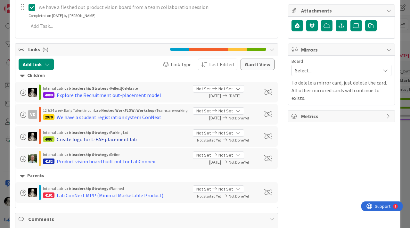
click at [94, 139] on div "Create logo for L-EAF placement lab" at bounding box center [97, 140] width 80 height 8
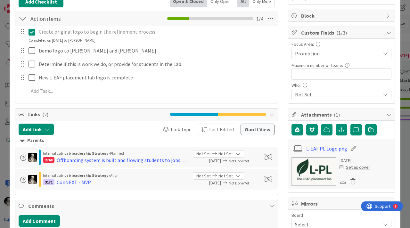
scroll to position [118, 0]
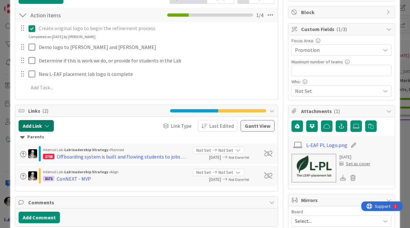
click at [48, 125] on icon "button" at bounding box center [47, 125] width 5 height 5
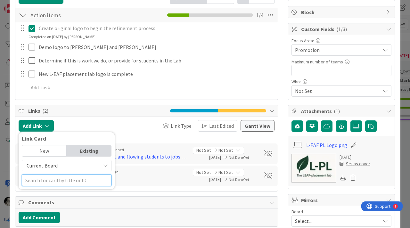
click at [63, 179] on input "text" at bounding box center [67, 181] width 90 height 12
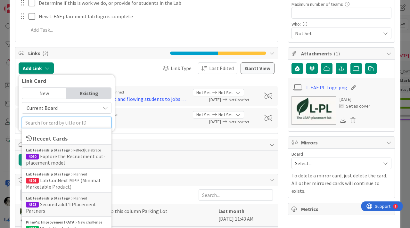
scroll to position [176, 0]
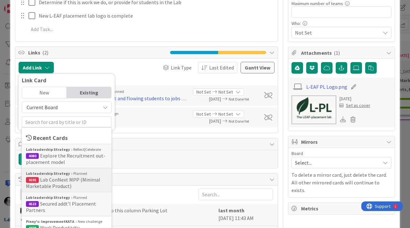
click at [59, 179] on span "Lab ConNext MPP (Minimal Marketable Product)" at bounding box center [63, 183] width 74 height 13
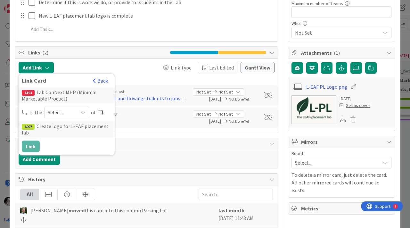
click at [58, 115] on span "Select..." at bounding box center [61, 112] width 27 height 9
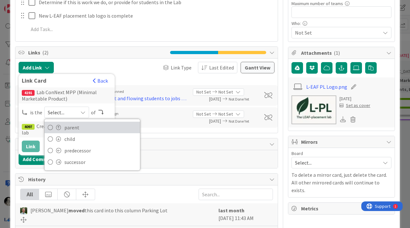
click at [68, 124] on span "parent" at bounding box center [100, 128] width 72 height 10
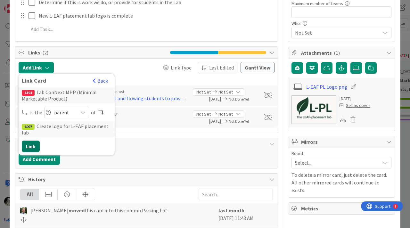
click at [34, 144] on button "Link" at bounding box center [31, 147] width 18 height 12
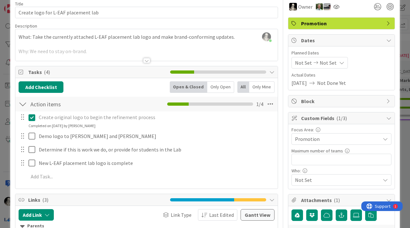
scroll to position [0, 0]
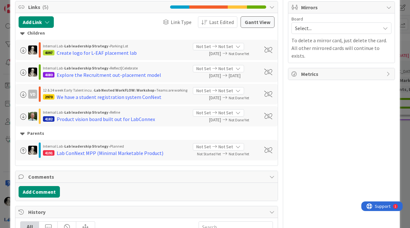
scroll to position [262, 0]
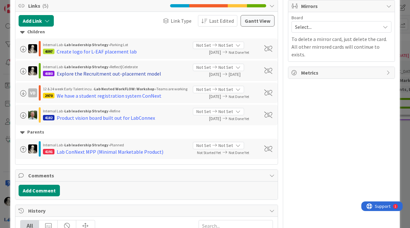
click at [90, 71] on div "Explore the Recruitment out-placement model" at bounding box center [109, 74] width 104 height 8
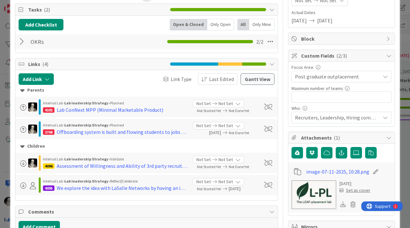
scroll to position [95, 0]
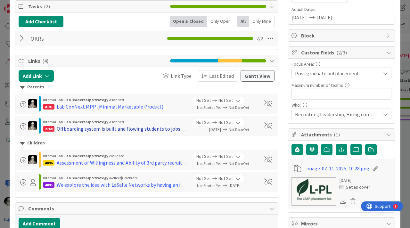
click at [87, 128] on div "Offboarding system is built and flowing students to jobs across the world" at bounding box center [122, 129] width 131 height 8
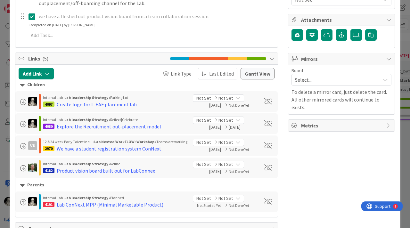
scroll to position [193, 0]
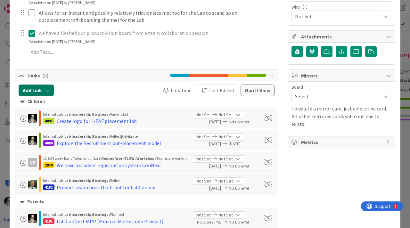
click at [48, 88] on icon "button" at bounding box center [47, 90] width 5 height 5
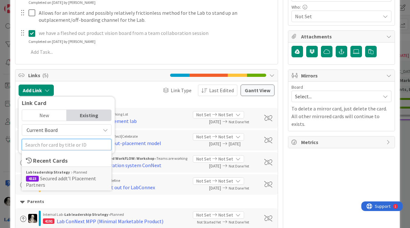
click at [54, 142] on input "text" at bounding box center [67, 145] width 90 height 12
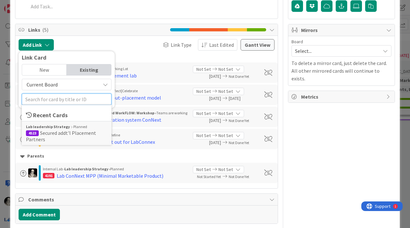
scroll to position [247, 0]
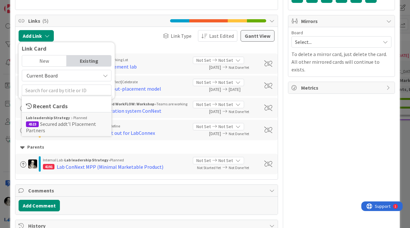
click at [116, 203] on div "Add Comment" at bounding box center [147, 206] width 256 height 12
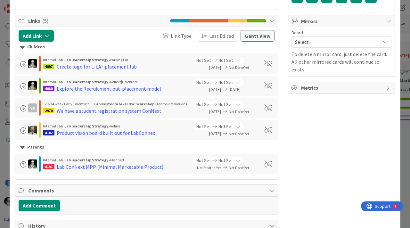
scroll to position [36, 0]
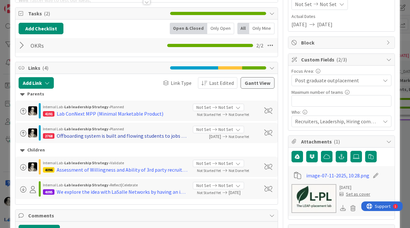
click at [78, 136] on div "Offboarding system is built and flowing students to jobs across the world" at bounding box center [122, 136] width 131 height 8
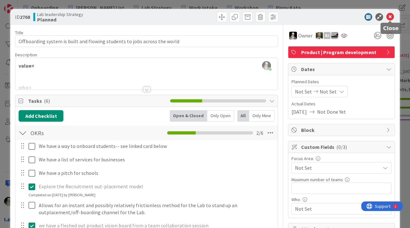
click at [391, 15] on icon at bounding box center [390, 17] width 8 height 8
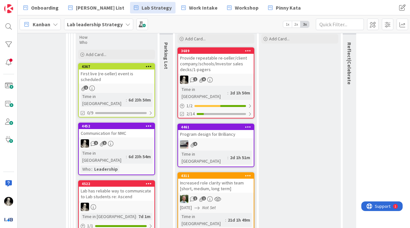
scroll to position [272, 932]
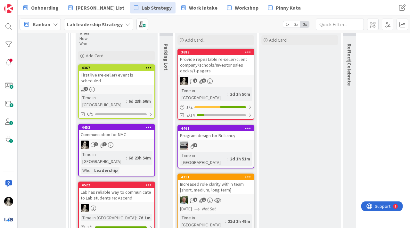
click at [229, 70] on div "Provide repeatable re-seller/client company/schools/Investor sales decks/1-page…" at bounding box center [216, 65] width 76 height 20
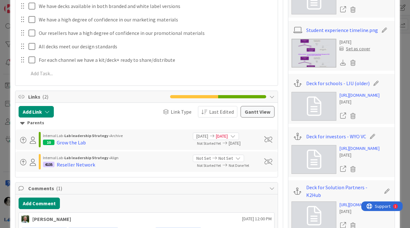
scroll to position [286, 0]
click at [47, 110] on icon "button" at bounding box center [47, 111] width 5 height 5
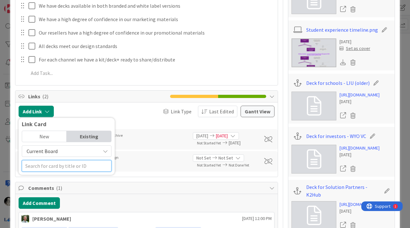
click at [47, 166] on input "text" at bounding box center [67, 166] width 90 height 12
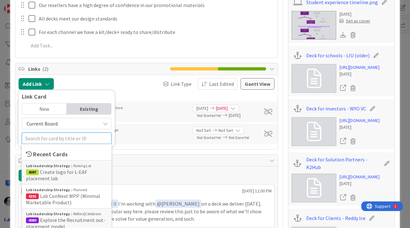
scroll to position [316, 0]
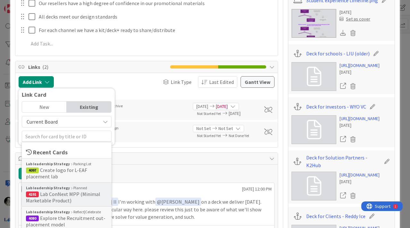
click at [47, 193] on span "Lab ConNext MPP (Minimal Marketable Product)" at bounding box center [63, 197] width 74 height 13
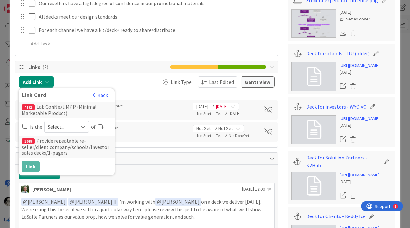
click at [66, 125] on span "Select..." at bounding box center [61, 126] width 27 height 9
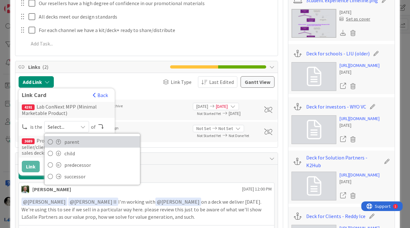
click at [70, 140] on span "parent" at bounding box center [100, 142] width 72 height 10
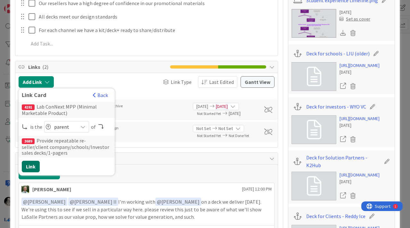
click at [31, 162] on button "Link" at bounding box center [31, 167] width 18 height 12
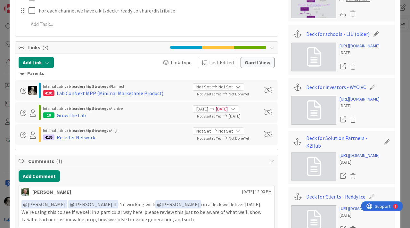
scroll to position [336, 0]
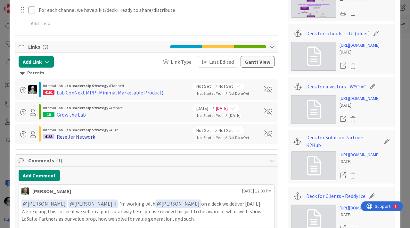
click at [88, 136] on div "Reseller Network" at bounding box center [76, 137] width 38 height 8
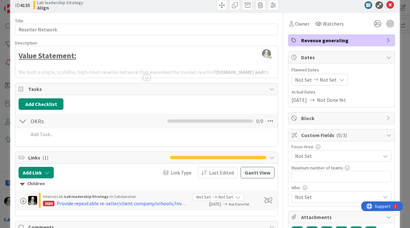
click at [147, 76] on div at bounding box center [146, 77] width 7 height 5
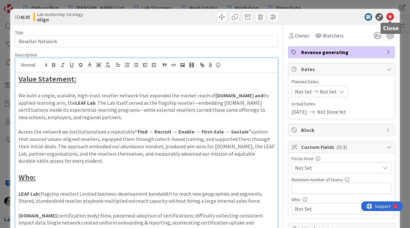
click at [390, 15] on icon at bounding box center [390, 17] width 8 height 8
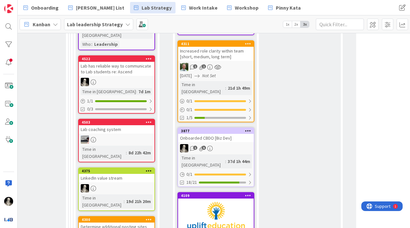
scroll to position [399, 932]
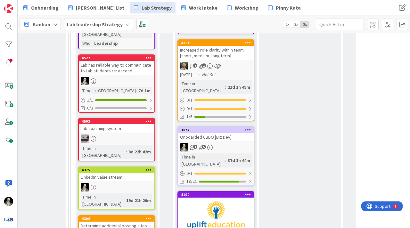
click at [138, 61] on div "Lab has reliable way to communicate to Lab students re: Ascend" at bounding box center [117, 68] width 76 height 14
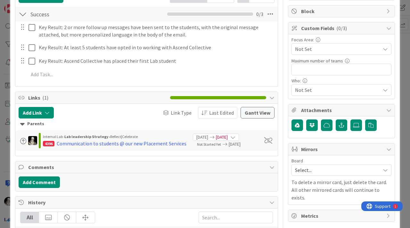
scroll to position [123, 0]
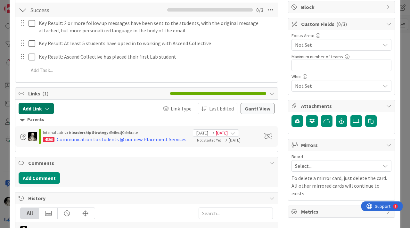
click at [48, 106] on icon "button" at bounding box center [47, 108] width 5 height 5
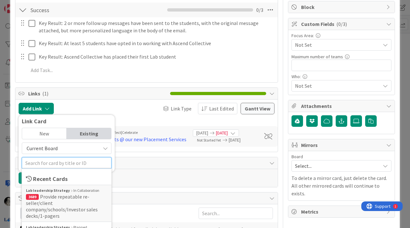
click at [51, 163] on input "text" at bounding box center [67, 163] width 90 height 12
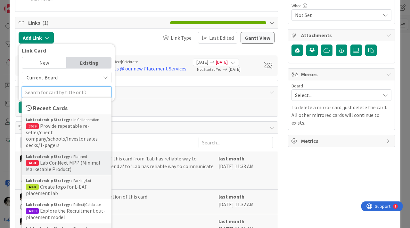
scroll to position [195, 0]
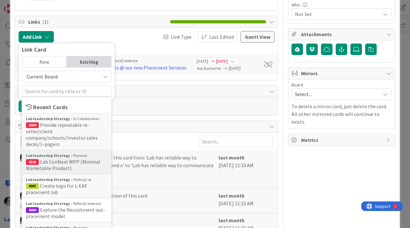
click at [51, 168] on span "Lab ConNext MPP (Minimal Marketable Product)" at bounding box center [63, 165] width 74 height 13
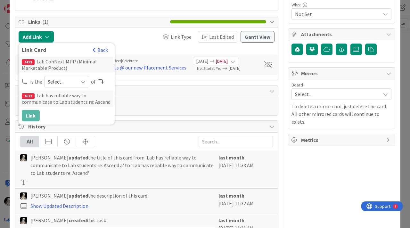
click at [56, 81] on span "Select..." at bounding box center [61, 81] width 27 height 9
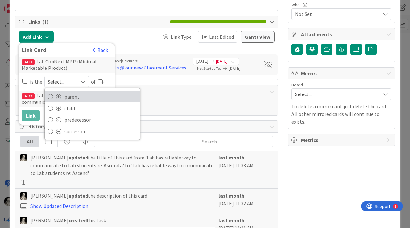
click at [68, 94] on span "parent" at bounding box center [100, 97] width 72 height 10
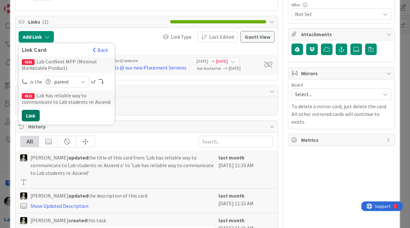
click at [34, 112] on button "Link" at bounding box center [31, 116] width 18 height 12
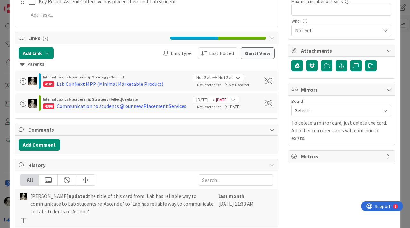
scroll to position [179, 0]
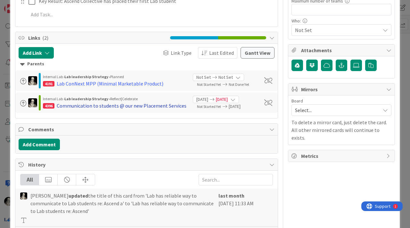
click at [150, 105] on div "Communication to students @ our new Placement Services" at bounding box center [122, 106] width 130 height 8
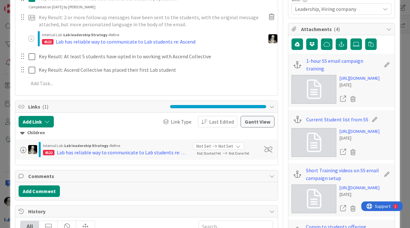
scroll to position [197, 0]
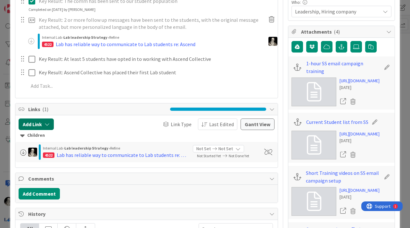
click at [48, 122] on icon "button" at bounding box center [47, 124] width 5 height 5
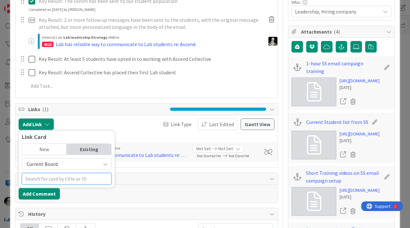
click at [53, 173] on input "text" at bounding box center [67, 179] width 90 height 12
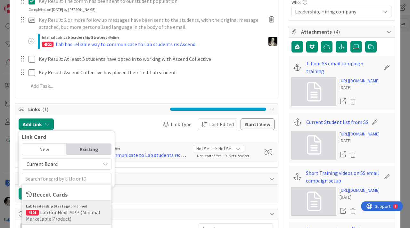
click at [51, 209] on span "Lab ConNext MPP (Minimal Marketable Product)" at bounding box center [63, 215] width 74 height 13
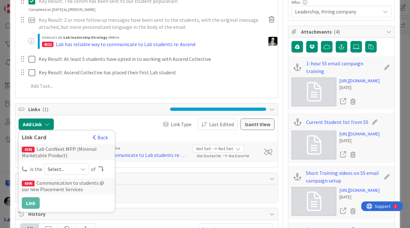
click at [62, 165] on span "Select..." at bounding box center [61, 169] width 27 height 9
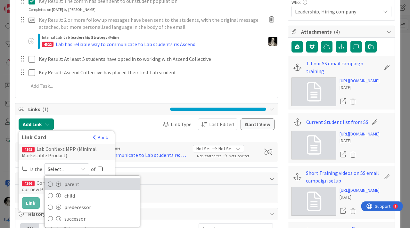
click at [71, 179] on span "parent" at bounding box center [100, 184] width 72 height 10
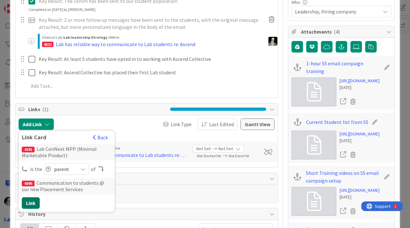
click at [34, 197] on button "Link" at bounding box center [31, 203] width 18 height 12
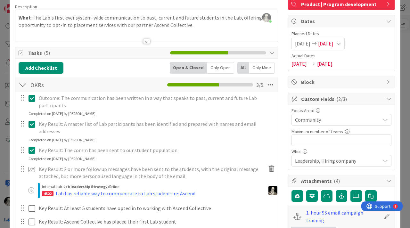
scroll to position [0, 0]
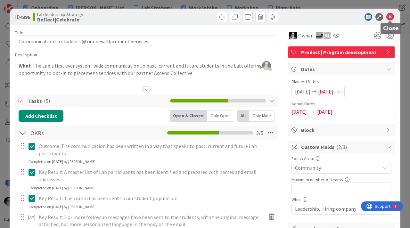
click at [392, 14] on icon at bounding box center [390, 17] width 8 height 8
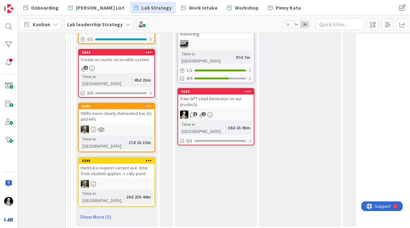
scroll to position [692, 932]
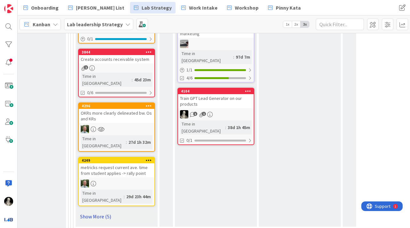
click at [89, 211] on link "Show More (5)" at bounding box center [116, 216] width 77 height 10
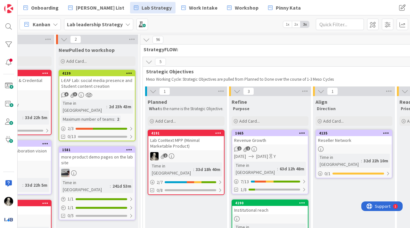
scroll to position [0, 55]
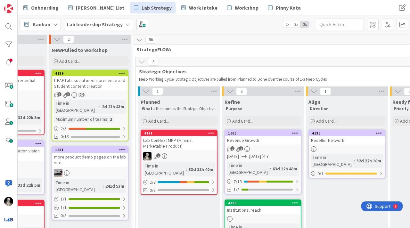
click at [166, 144] on div "Lab ConNext MPP (Minimal Marketable Product)" at bounding box center [179, 143] width 76 height 14
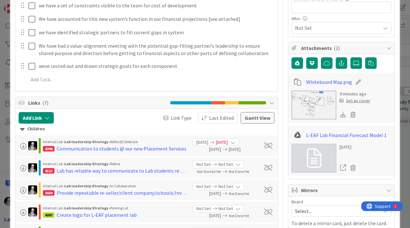
scroll to position [181, 0]
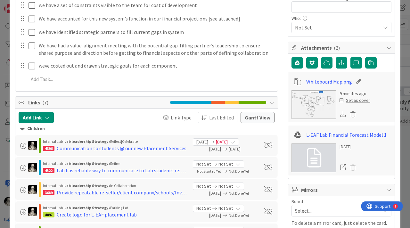
click at [315, 103] on img at bounding box center [314, 104] width 45 height 29
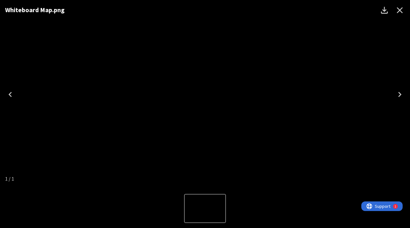
click at [385, 7] on icon "Download" at bounding box center [384, 10] width 7 height 7
click at [401, 10] on icon "Close" at bounding box center [400, 10] width 10 height 10
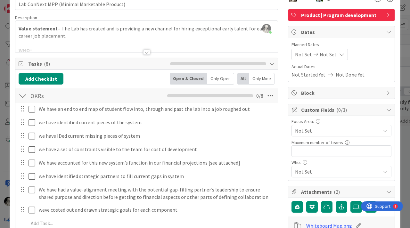
scroll to position [0, 0]
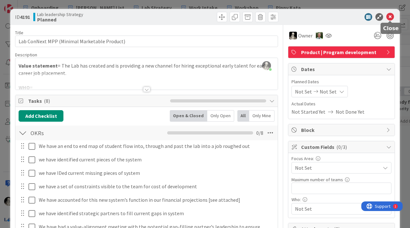
click at [390, 16] on icon at bounding box center [390, 17] width 8 height 8
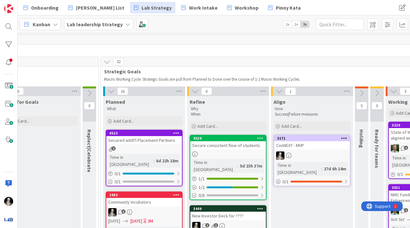
scroll to position [0, 452]
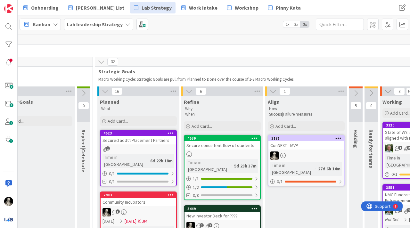
click at [319, 150] on link "3171 ConNEXT - MVP Time in Column : 27d 6h 14m 0 / 1" at bounding box center [306, 161] width 77 height 52
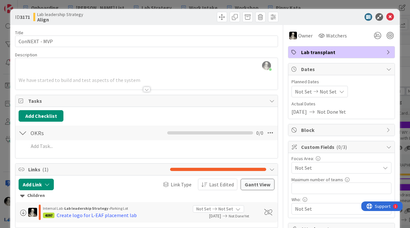
click at [145, 87] on div at bounding box center [146, 89] width 7 height 5
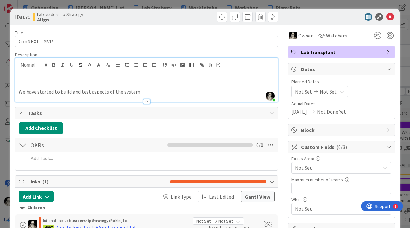
click at [147, 101] on div at bounding box center [146, 101] width 7 height 5
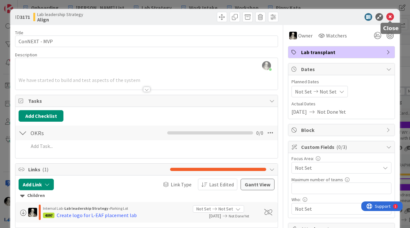
click at [393, 18] on icon at bounding box center [390, 17] width 8 height 8
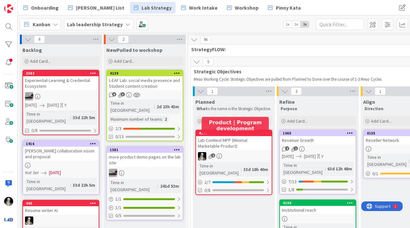
click at [220, 145] on div "Lab ConNext MPP (Minimal Marketable Product)" at bounding box center [234, 143] width 76 height 14
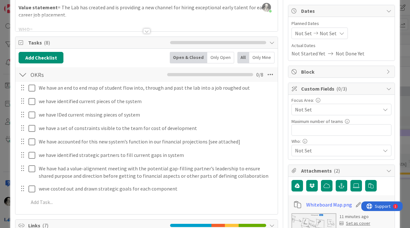
scroll to position [56, 0]
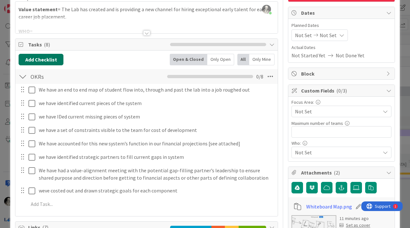
click at [54, 57] on button "Add Checklist" at bounding box center [41, 60] width 45 height 12
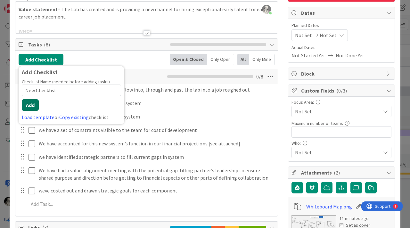
type input "New Checklist"
click at [29, 102] on button "Add" at bounding box center [30, 105] width 17 height 12
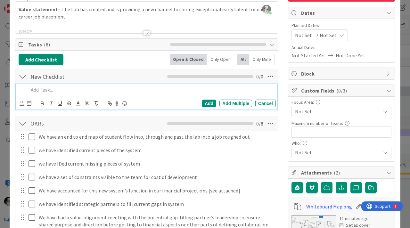
click at [22, 123] on div at bounding box center [23, 124] width 8 height 12
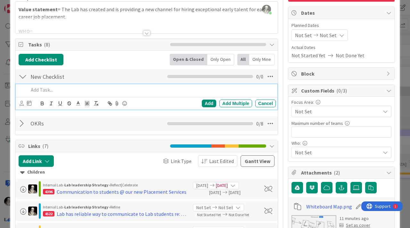
click at [59, 89] on p at bounding box center [151, 89] width 245 height 7
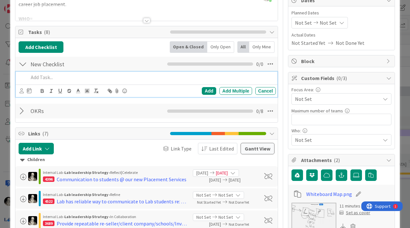
scroll to position [69, 0]
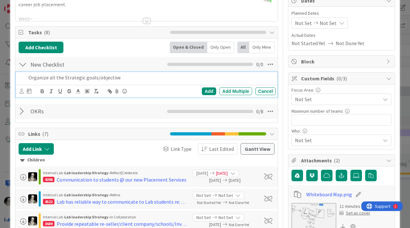
drag, startPoint x: 48, startPoint y: 77, endPoint x: 58, endPoint y: 58, distance: 21.1
click at [49, 76] on p "Organize all the Strategic goals/objective" at bounding box center [151, 77] width 245 height 7
click at [150, 77] on p "Organize card for all the Strategic goals/objective" at bounding box center [151, 77] width 245 height 7
click at [144, 77] on p "Organize card for all the Strategic goals/objective" at bounding box center [151, 77] width 245 height 7
drag, startPoint x: 49, startPoint y: 78, endPoint x: 61, endPoint y: 42, distance: 37.9
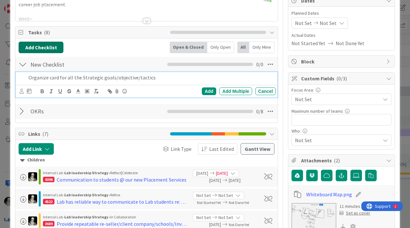
click at [49, 74] on p "Organize card for all the Strategic goals/objective/tactics" at bounding box center [151, 77] width 245 height 7
click at [176, 79] on p "Organize Parent card for all the Strategic goals/objective/tactics" at bounding box center [151, 77] width 245 height 7
click at [210, 89] on div "Add" at bounding box center [209, 91] width 14 height 8
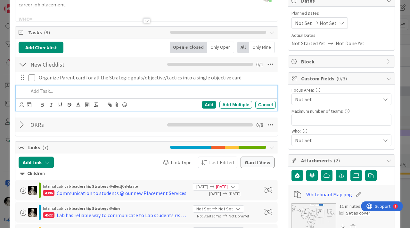
click at [47, 89] on p at bounding box center [151, 90] width 245 height 7
click at [111, 91] on p "Organize all the Strategic Goals and enure linked to the parent objective card" at bounding box center [151, 90] width 245 height 7
click at [205, 101] on div "Add" at bounding box center [209, 105] width 14 height 8
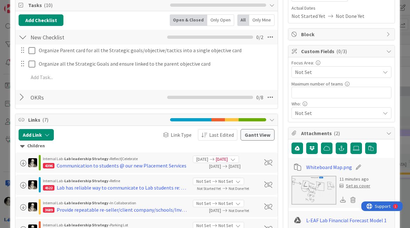
scroll to position [89, 0]
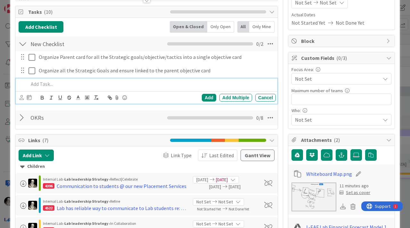
click at [51, 83] on p at bounding box center [151, 83] width 245 height 7
click at [33, 85] on p "Enure all relevant artifacts can be found in the relevant cards" at bounding box center [151, 83] width 245 height 7
drag, startPoint x: 69, startPoint y: 83, endPoint x: 73, endPoint y: 54, distance: 30.0
click at [69, 79] on div "Ensure all relevant artifacts can be found in the relevant cards" at bounding box center [151, 84] width 250 height 11
click at [212, 85] on p "Ensure all relevant Student Placement artifacts can be found in the relevant ca…" at bounding box center [151, 83] width 245 height 7
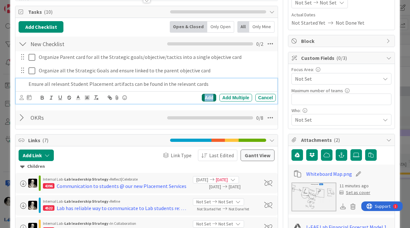
click at [209, 98] on div "Add" at bounding box center [209, 98] width 14 height 8
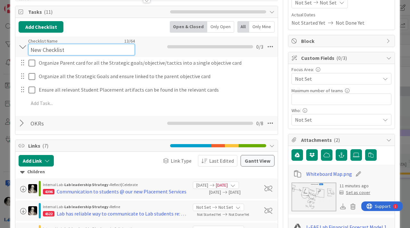
click at [52, 45] on input "New Checklist" at bounding box center [81, 50] width 107 height 12
click at [36, 50] on input "New Checklist" at bounding box center [81, 50] width 107 height 12
drag, startPoint x: 31, startPoint y: 50, endPoint x: 34, endPoint y: 36, distance: 14.5
click at [31, 50] on input "Organization Checklist" at bounding box center [81, 50] width 107 height 12
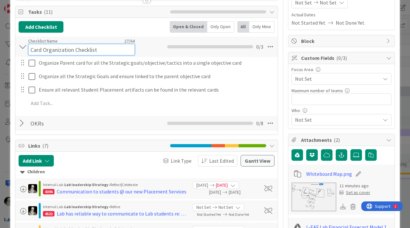
type input "Card Organization Checklist"
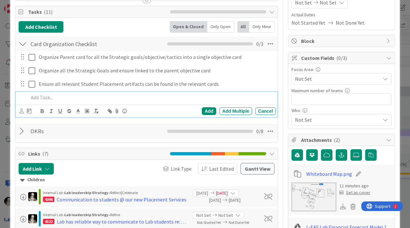
click at [142, 104] on div "Add Add Multiple Cancel" at bounding box center [147, 104] width 262 height 25
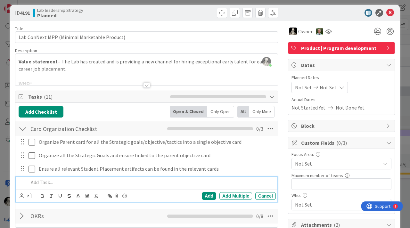
scroll to position [0, 0]
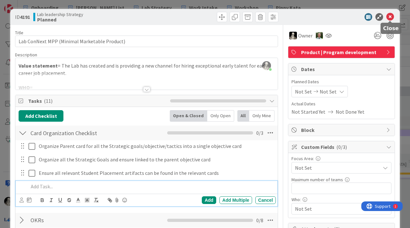
click at [390, 17] on icon at bounding box center [390, 17] width 8 height 8
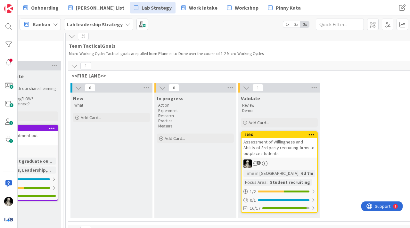
scroll to position [26, 935]
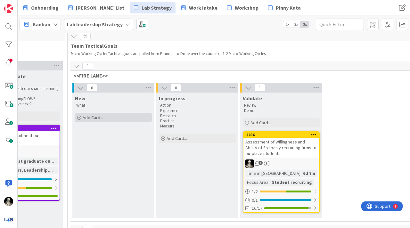
click at [96, 119] on span "Add Card..." at bounding box center [93, 118] width 21 height 6
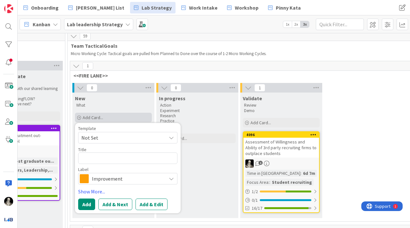
type textarea "x"
type textarea "P"
type textarea "x"
type textarea "Pr"
type textarea "x"
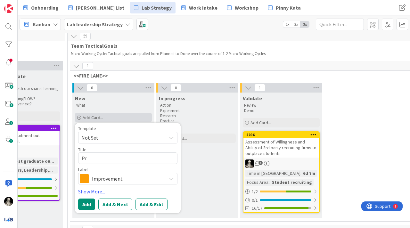
type textarea "Pro"
type textarea "x"
type textarea "Pro-"
type textarea "x"
type textarea "Pro-f"
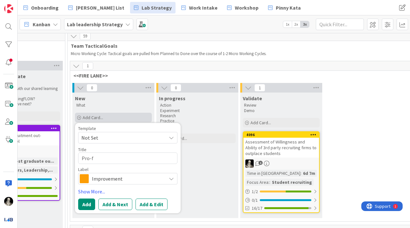
type textarea "x"
type textarea "Pro-fo"
type textarea "x"
type textarea "Pro-for"
type textarea "x"
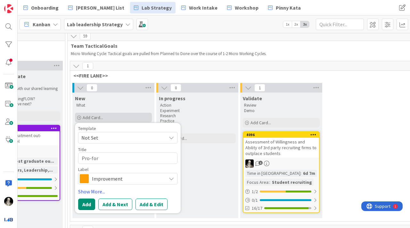
type textarea "Pro-form"
type textarea "x"
type textarea "Pro-forma"
type textarea "x"
type textarea "Pro-forma"
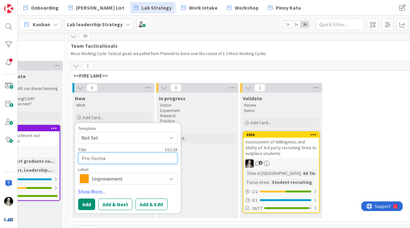
type textarea "x"
type textarea "Pro-forma t"
type textarea "x"
type textarea "Pro-forma ta"
type textarea "x"
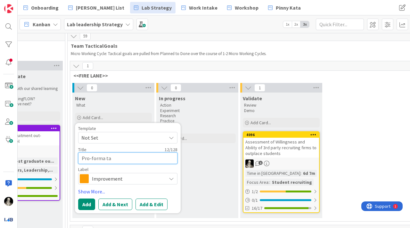
type textarea "Pro-forma tab"
type textarea "x"
type textarea "Pro-forma tab"
type textarea "x"
type textarea "Pro-forma tab u"
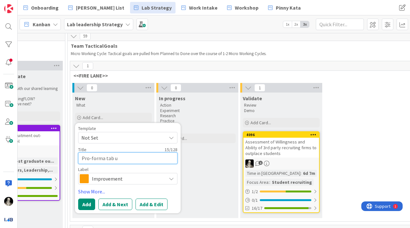
type textarea "x"
type textarea "Pro-forma tab up"
type textarea "x"
type textarea "Pro-forma tab upd"
type textarea "x"
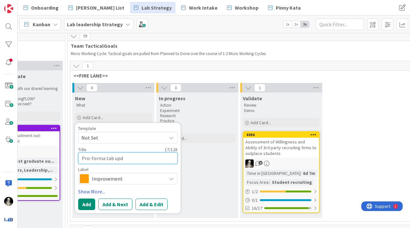
type textarea "Pro-forma tab upda"
type textarea "x"
type textarea "Pro-forma tab updat"
type textarea "x"
type textarea "Pro-forma tab updatin"
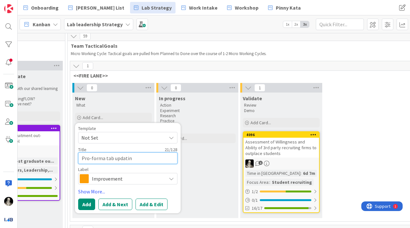
type textarea "x"
type textarea "Pro-forma tab updating"
type textarea "x"
type textarea "Pro-forma tab updating"
type textarea "x"
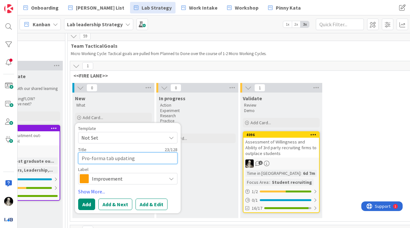
type textarea "Pro-forma tab updating i"
type textarea "x"
type textarea "Pro-forma tab updating in"
type textarea "x"
type textarea "Pro-forma tab updating in"
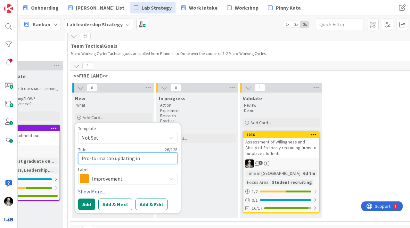
type textarea "x"
type textarea "Pro-forma tab updating in f"
type textarea "x"
type textarea "Pro-forma tab updating in fi"
type textarea "x"
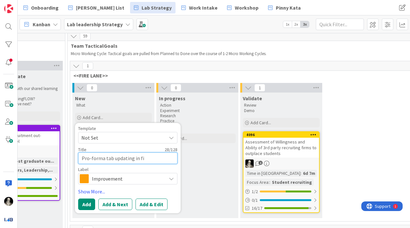
type textarea "Pro-forma tab updating in fin"
type textarea "x"
type textarea "Pro-forma tab updating in fina"
type textarea "x"
type textarea "Pro-forma tab updating in [PERSON_NAME]"
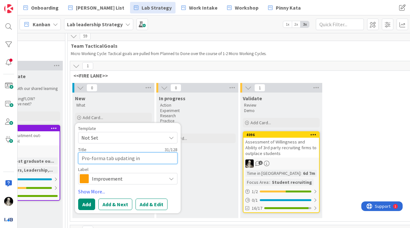
type textarea "x"
type textarea "Pro-forma tab updating in financ"
type textarea "x"
type textarea "Pro-forma tab updating in financi"
type textarea "x"
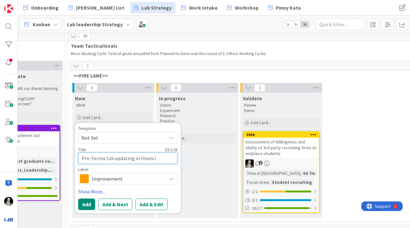
type textarea "Pro-forma tab updating in financia"
type textarea "x"
type textarea "Pro-forma tab updating in financial"
type textarea "x"
type textarea "Pro-forma tab updating in financials"
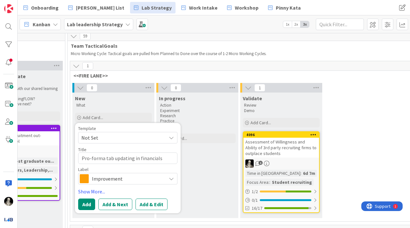
click at [137, 179] on span "Improvement" at bounding box center [127, 178] width 71 height 9
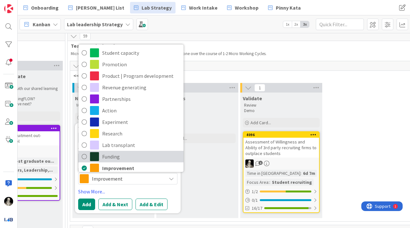
click at [103, 155] on span "Funding" at bounding box center [141, 157] width 78 height 10
type textarea "x"
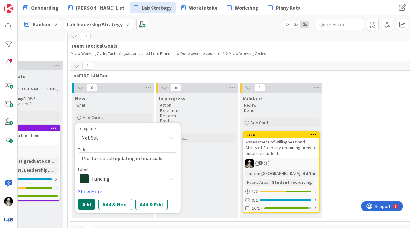
click at [85, 202] on button "Add" at bounding box center [86, 205] width 17 height 12
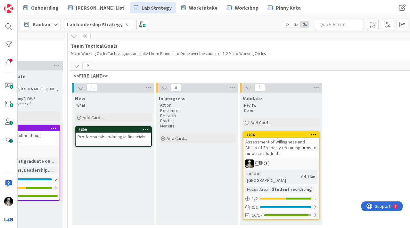
click at [119, 135] on div "Pro-forma tab updating in financials" at bounding box center [114, 137] width 76 height 8
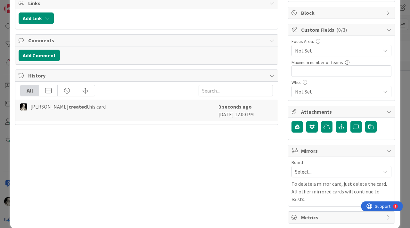
scroll to position [119, 0]
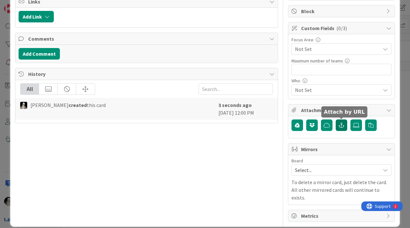
click at [341, 123] on icon "button" at bounding box center [342, 125] width 6 height 5
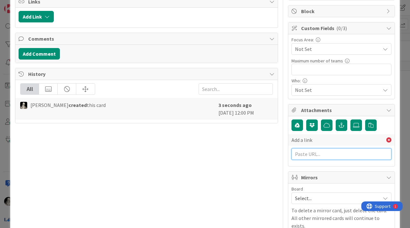
click at [320, 154] on input "text" at bounding box center [342, 154] width 100 height 12
paste input "[URL][DOMAIN_NAME]"
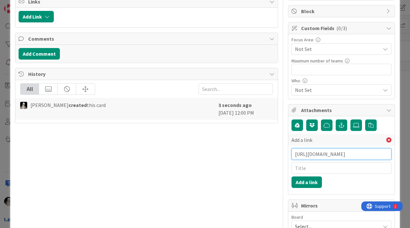
scroll to position [0, 79]
type input "[URL][DOMAIN_NAME]"
click at [308, 170] on input "text" at bounding box center [342, 168] width 100 height 12
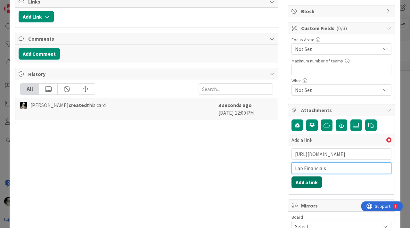
type input "Lab Financials"
click at [313, 182] on button "Add a link" at bounding box center [307, 183] width 30 height 12
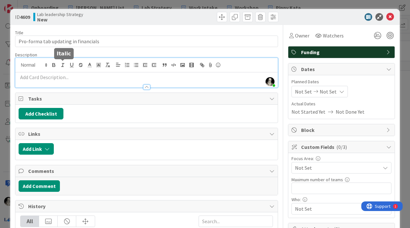
click at [60, 63] on div "[PERSON_NAME] just joined" at bounding box center [146, 72] width 262 height 29
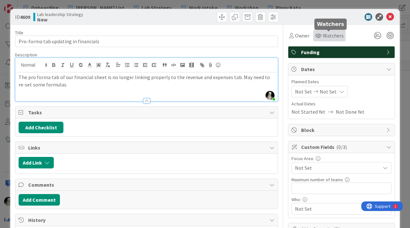
click at [332, 33] on span "Watchers" at bounding box center [333, 36] width 21 height 8
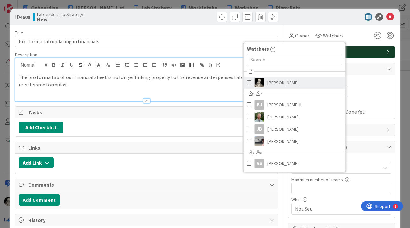
click at [247, 80] on span at bounding box center [249, 83] width 4 height 10
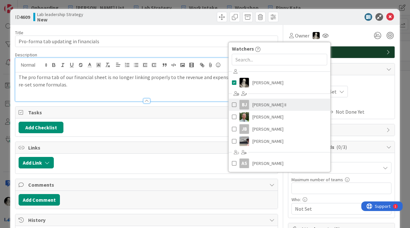
click at [233, 104] on span at bounding box center [234, 105] width 4 height 10
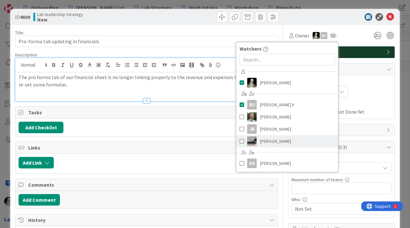
click at [241, 141] on span at bounding box center [242, 142] width 4 height 10
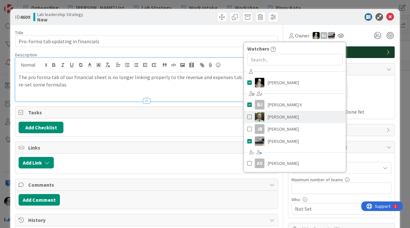
click at [250, 113] on span at bounding box center [249, 117] width 4 height 10
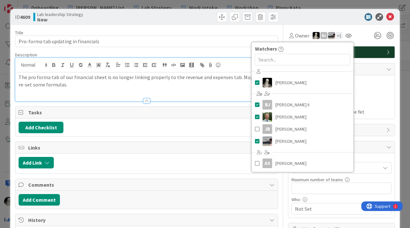
click at [225, 173] on div "Add Link" at bounding box center [146, 164] width 262 height 20
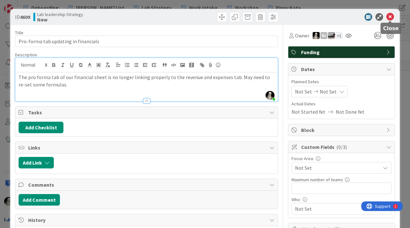
click at [392, 16] on icon at bounding box center [390, 17] width 8 height 8
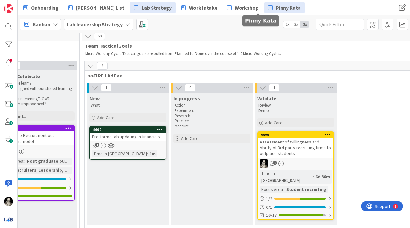
click at [276, 7] on span "Pinny Kata" at bounding box center [288, 8] width 25 height 8
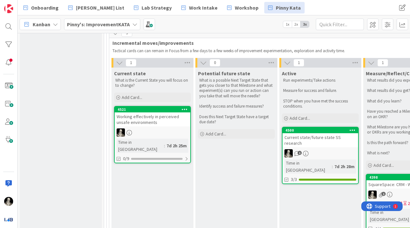
scroll to position [390, 0]
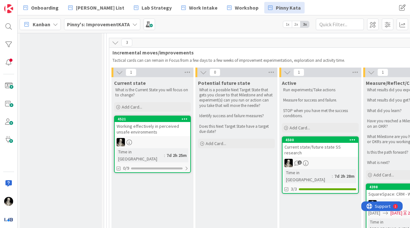
click at [167, 123] on div "Working effectively in perceived unsafe environments" at bounding box center [153, 129] width 76 height 14
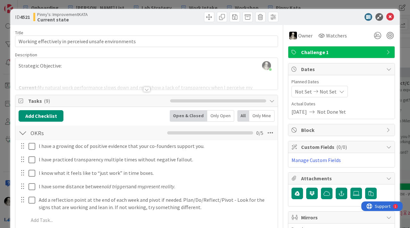
click at [146, 89] on div at bounding box center [146, 89] width 7 height 5
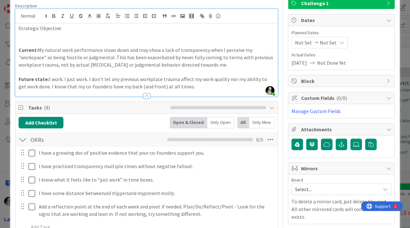
scroll to position [45, 0]
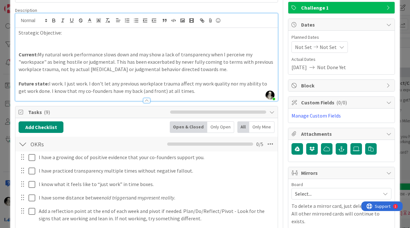
click at [65, 35] on p "Strategic Objective:" at bounding box center [147, 32] width 256 height 7
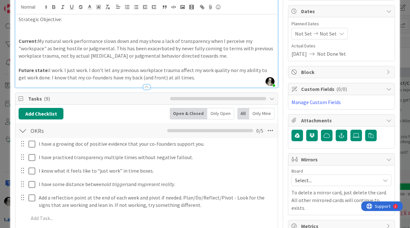
scroll to position [59, 0]
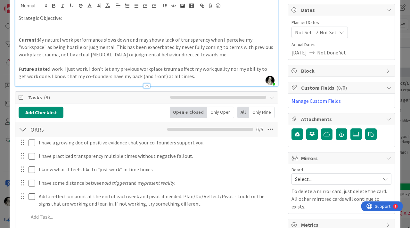
click at [207, 54] on p "Current: My natural work performance slows down and may show a lack of transpar…" at bounding box center [147, 47] width 256 height 22
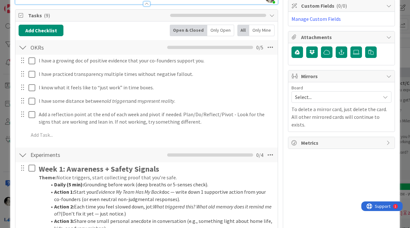
scroll to position [136, 0]
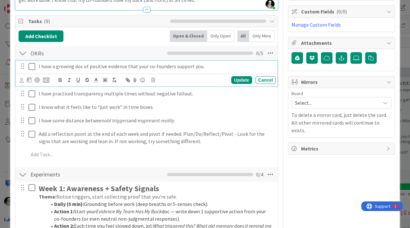
click at [141, 67] on p "l have a growing doc of positive evidence that your co-founders support you." at bounding box center [156, 66] width 235 height 7
click at [192, 67] on p "l have a growing doc of positive evidence that my co-founders support you." at bounding box center [156, 66] width 235 height 7
click at [236, 79] on div "Update" at bounding box center [241, 80] width 21 height 8
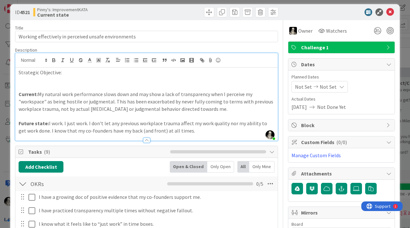
scroll to position [0, 0]
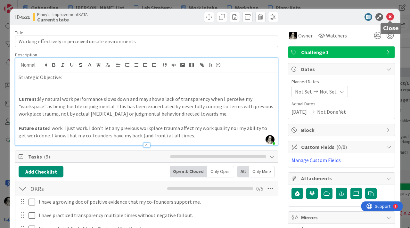
click at [391, 16] on icon at bounding box center [390, 17] width 8 height 8
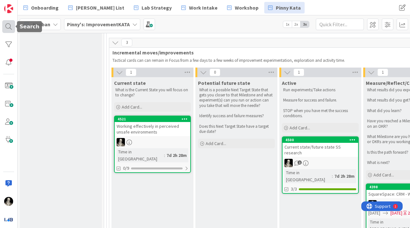
click at [5, 23] on div at bounding box center [8, 26] width 13 height 13
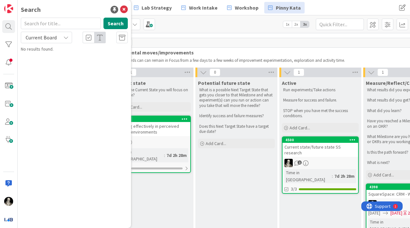
click at [66, 37] on icon at bounding box center [65, 37] width 5 height 5
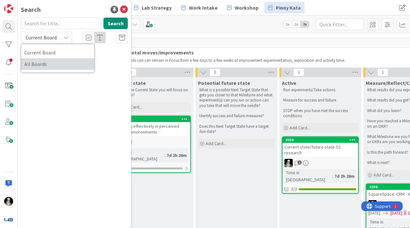
click at [56, 60] on span "All Boards" at bounding box center [57, 64] width 67 height 10
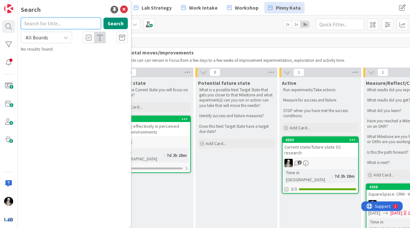
click at [56, 22] on input "text" at bounding box center [61, 24] width 80 height 12
type input "3508"
click at [113, 22] on button "Search" at bounding box center [116, 24] width 24 height 12
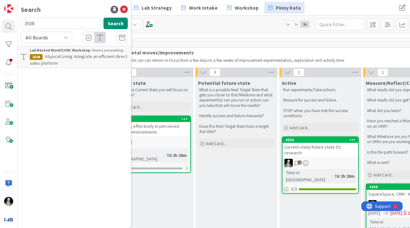
click at [87, 54] on span "Atypical Living: Integrate an efficient direct sales platform" at bounding box center [78, 60] width 97 height 12
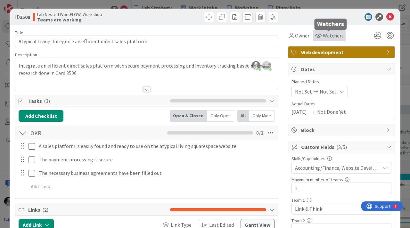
click at [336, 36] on span "Watchers" at bounding box center [333, 36] width 21 height 8
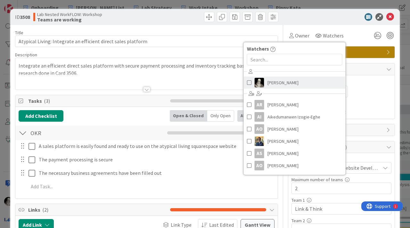
click at [275, 82] on span "[PERSON_NAME]" at bounding box center [283, 83] width 31 height 10
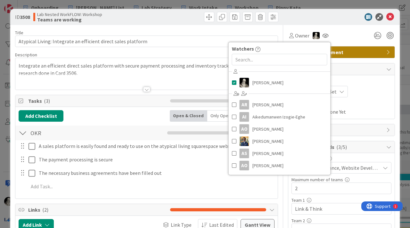
click at [304, 18] on div at bounding box center [338, 17] width 113 height 8
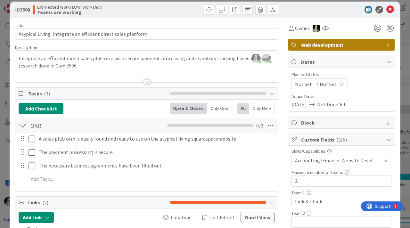
scroll to position [8, 0]
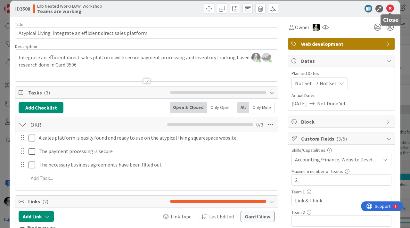
click at [391, 7] on icon at bounding box center [390, 9] width 8 height 8
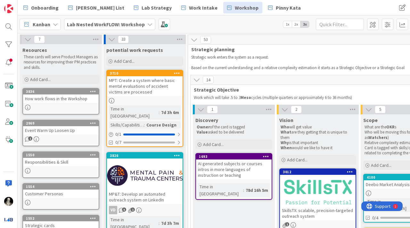
click at [148, 21] on div "Lab Nested WorkFLOW: Workshop" at bounding box center [109, 25] width 91 height 12
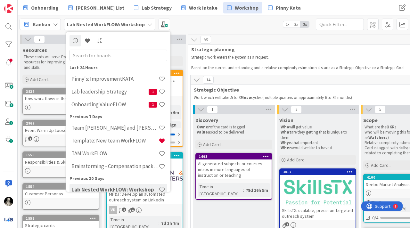
click at [149, 23] on icon at bounding box center [149, 24] width 5 height 5
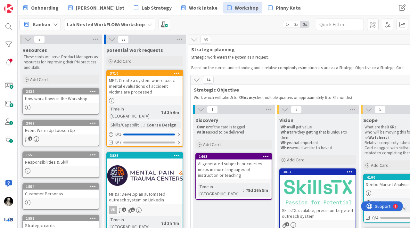
click at [147, 26] on icon at bounding box center [149, 24] width 5 height 5
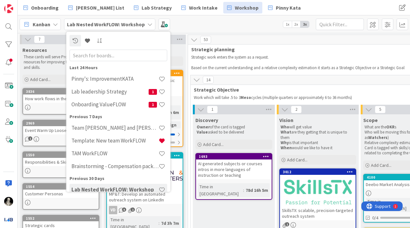
click at [147, 26] on icon at bounding box center [149, 24] width 5 height 5
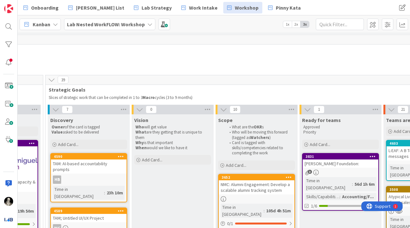
scroll to position [0, 633]
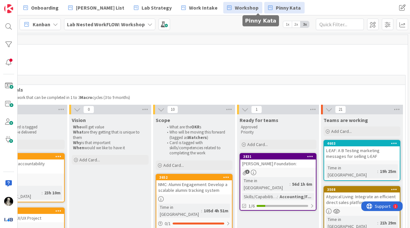
click at [276, 4] on span "Pinny Kata" at bounding box center [288, 8] width 25 height 8
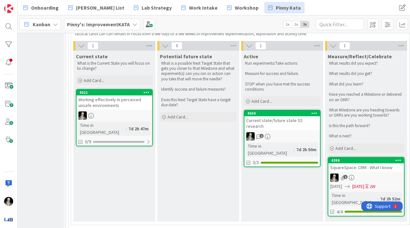
scroll to position [410, 44]
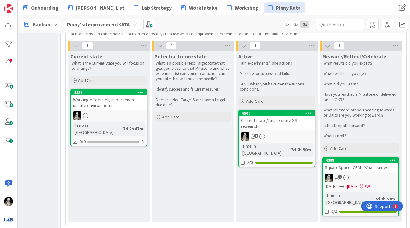
click at [122, 102] on div "Working effectively in perceived unsafe environments" at bounding box center [109, 102] width 76 height 14
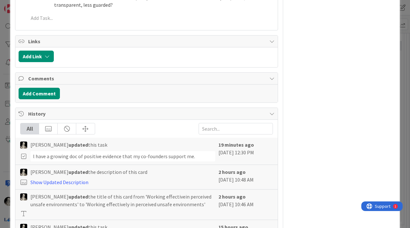
scroll to position [474, 0]
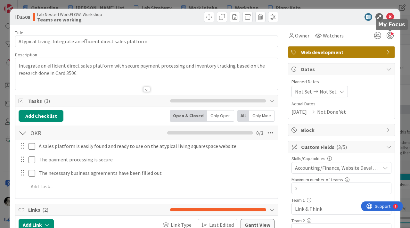
click at [389, 35] on div at bounding box center [390, 35] width 7 height 7
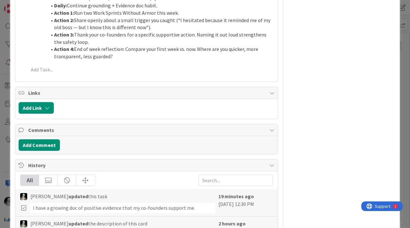
scroll to position [475, 0]
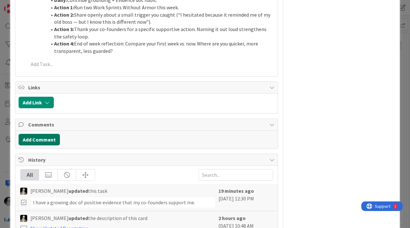
click at [49, 135] on button "Add Comment" at bounding box center [39, 140] width 41 height 12
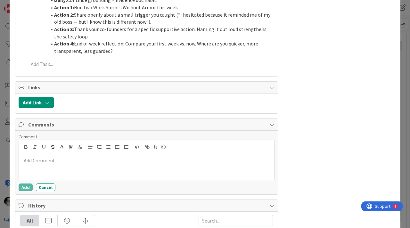
click at [271, 124] on icon at bounding box center [271, 124] width 5 height 5
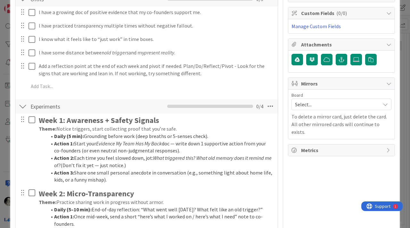
scroll to position [0, 0]
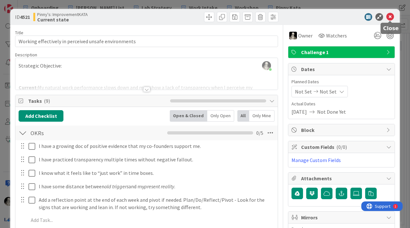
click at [389, 17] on icon at bounding box center [390, 17] width 8 height 8
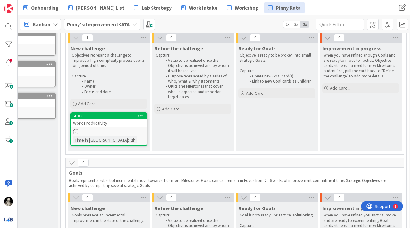
scroll to position [92, 44]
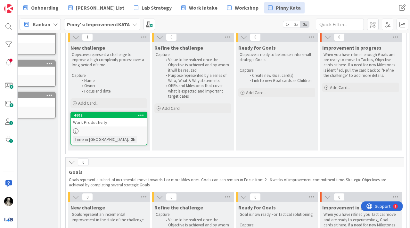
click at [128, 128] on link "4608 Work Productivity Time in Column : 2h" at bounding box center [108, 129] width 77 height 34
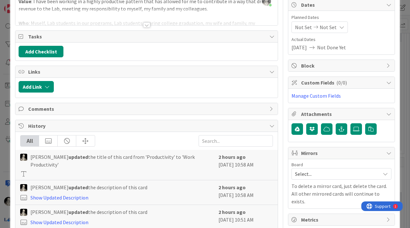
scroll to position [69, 0]
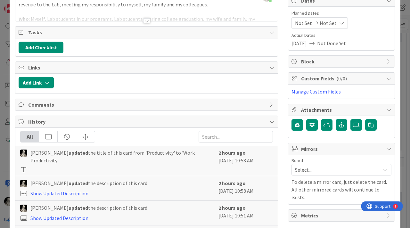
click at [270, 104] on icon at bounding box center [271, 104] width 5 height 5
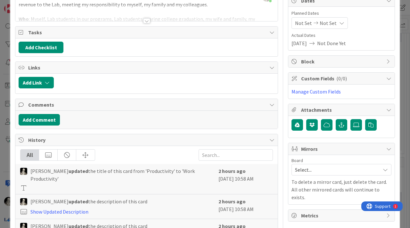
click at [273, 102] on icon at bounding box center [271, 104] width 5 height 5
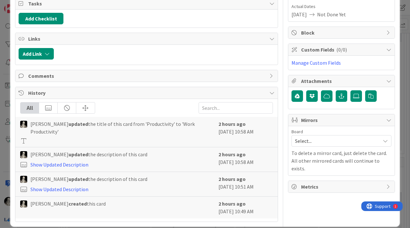
scroll to position [0, 0]
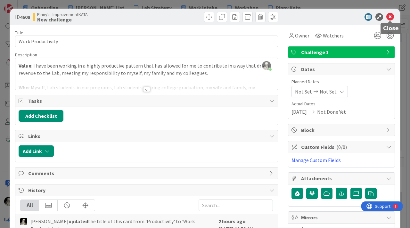
click at [389, 15] on icon at bounding box center [390, 17] width 8 height 8
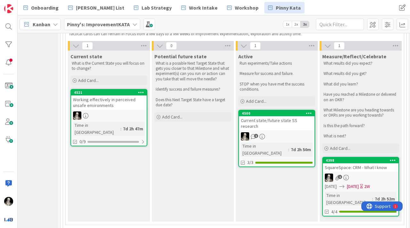
click at [111, 109] on div "Working effectively in perceived unsafe environments" at bounding box center [109, 102] width 76 height 14
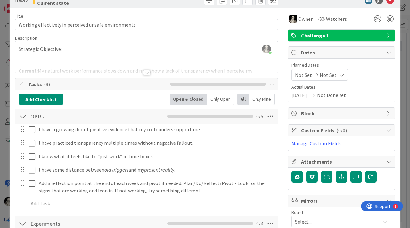
click at [146, 73] on div at bounding box center [146, 72] width 7 height 5
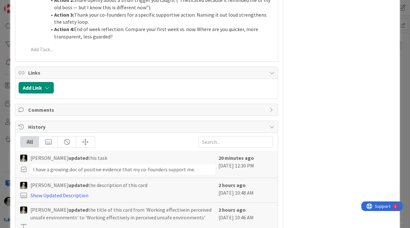
scroll to position [551, 0]
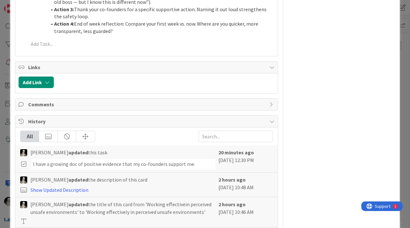
click at [270, 103] on icon at bounding box center [271, 104] width 5 height 5
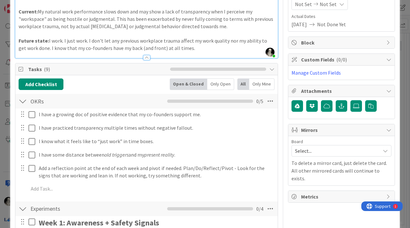
scroll to position [81, 0]
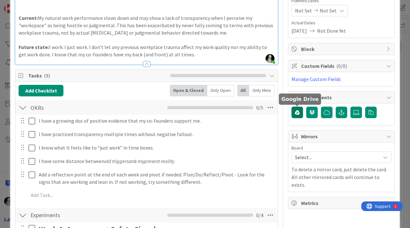
click at [296, 111] on icon "button" at bounding box center [297, 112] width 5 height 5
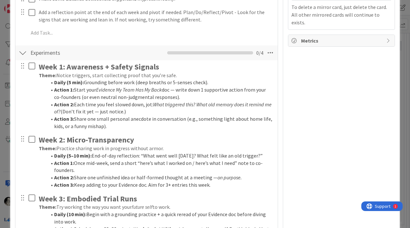
scroll to position [245, 0]
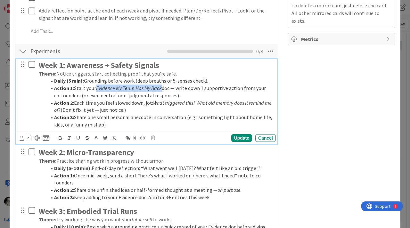
drag, startPoint x: 98, startPoint y: 88, endPoint x: 163, endPoint y: 86, distance: 65.1
click at [163, 86] on li "Action 1: Start your Evidence My Team Has My Back doc — write down 1 supportive…" at bounding box center [159, 92] width 227 height 14
copy em "Evidence My Team Has My Back"
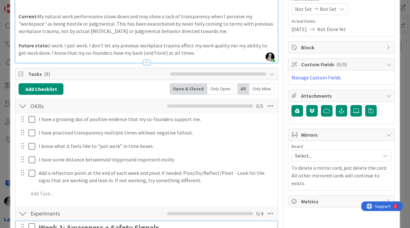
scroll to position [83, 0]
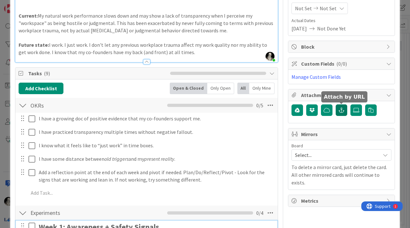
click at [342, 107] on button "button" at bounding box center [342, 110] width 12 height 12
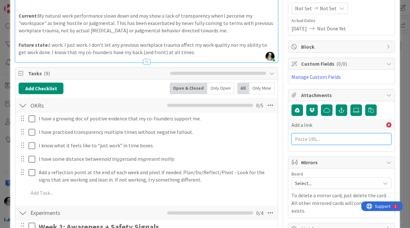
click at [318, 139] on input "text" at bounding box center [342, 139] width 100 height 12
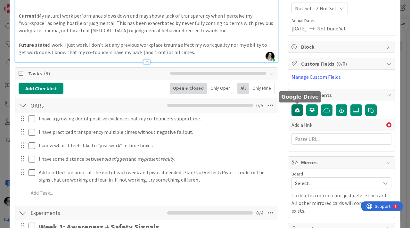
click at [297, 109] on icon "button" at bounding box center [297, 110] width 5 height 5
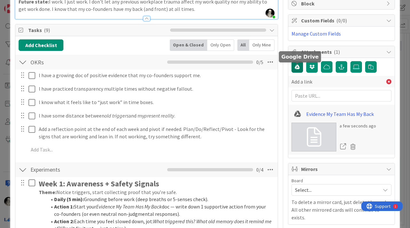
scroll to position [0, 0]
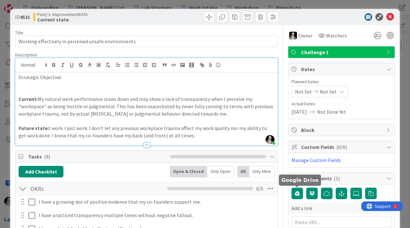
click at [74, 79] on p "Strategic Objective:" at bounding box center [147, 77] width 256 height 7
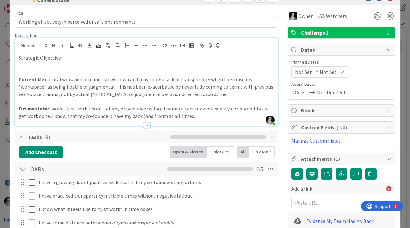
scroll to position [23, 0]
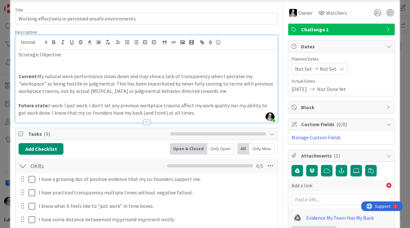
drag, startPoint x: 188, startPoint y: 112, endPoint x: 14, endPoint y: 76, distance: 177.5
copy div "Current: My natural work performance slows down and may show a lack of transpar…"
click at [79, 51] on p "Strategic Objective:" at bounding box center [147, 54] width 256 height 7
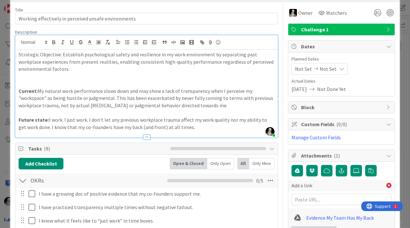
click at [80, 52] on p "Strategic Objective: Establish psychological safety and resilience in my work e…" at bounding box center [147, 62] width 256 height 22
drag, startPoint x: 61, startPoint y: 56, endPoint x: 19, endPoint y: 55, distance: 41.7
click at [19, 55] on p "Strategic Objective: I have established psychological safety and resilience in …" at bounding box center [147, 62] width 256 height 22
click at [53, 41] on icon "button" at bounding box center [54, 42] width 2 height 2
click at [76, 76] on p at bounding box center [147, 76] width 256 height 7
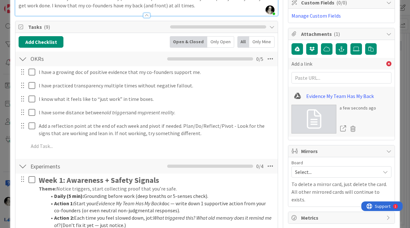
scroll to position [145, 0]
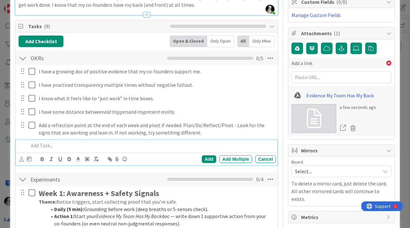
click at [77, 143] on p at bounding box center [151, 145] width 245 height 7
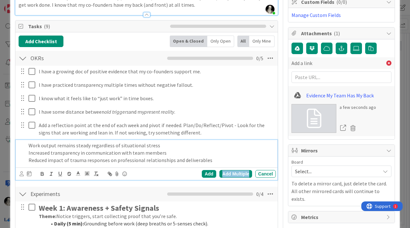
click at [238, 171] on div "Add Multiple" at bounding box center [236, 174] width 33 height 8
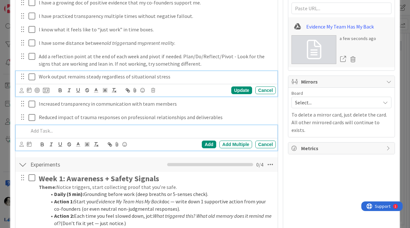
scroll to position [228, 0]
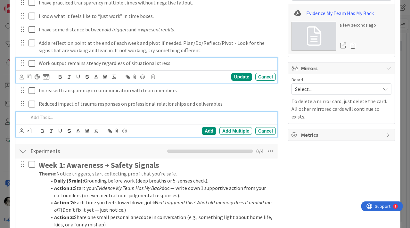
click at [40, 79] on div "Work output remains steady regardless of situational stress Update Cancel" at bounding box center [147, 70] width 262 height 25
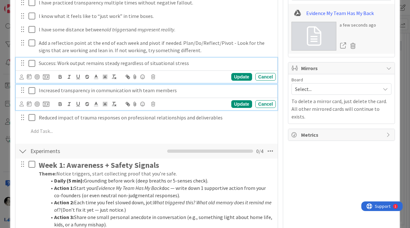
click at [39, 92] on p "Increased transparency in communication with team members" at bounding box center [156, 90] width 235 height 7
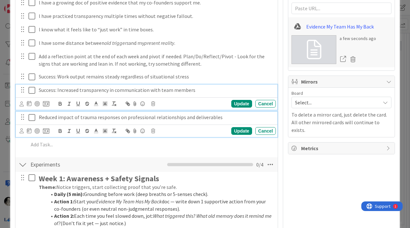
click at [40, 119] on p "Reduced impact of trauma responses on professional relationships and deliverabl…" at bounding box center [156, 117] width 235 height 7
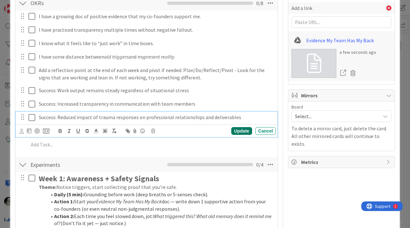
click at [239, 127] on div "Update" at bounding box center [241, 131] width 21 height 8
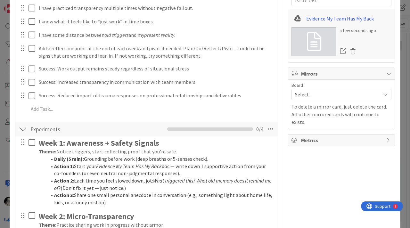
scroll to position [0, 0]
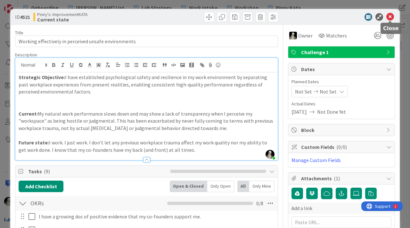
click at [390, 15] on icon at bounding box center [390, 17] width 8 height 8
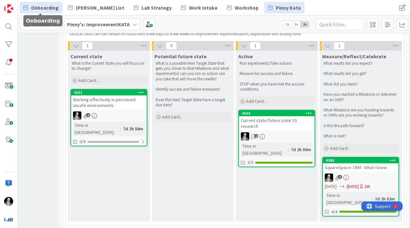
click at [44, 4] on span "Onboarding" at bounding box center [45, 8] width 28 height 8
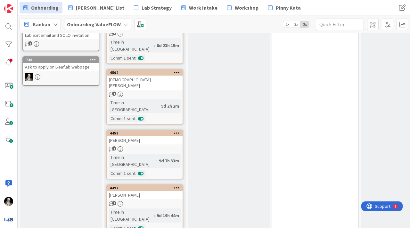
scroll to position [356, 0]
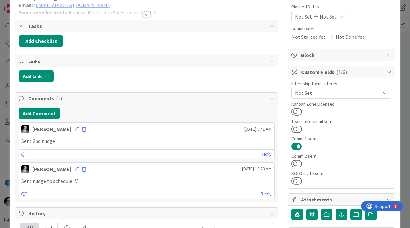
scroll to position [89, 0]
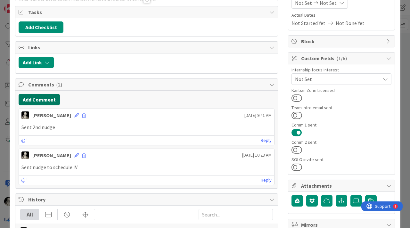
click at [50, 95] on button "Add Comment" at bounding box center [39, 100] width 41 height 12
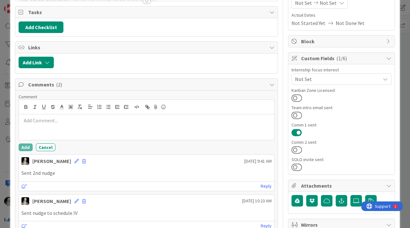
click at [60, 127] on div at bounding box center [146, 127] width 255 height 26
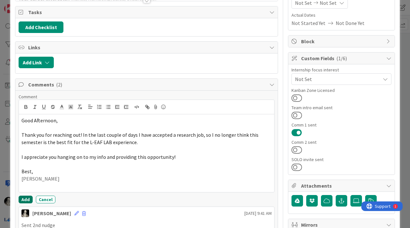
click at [26, 198] on button "Add" at bounding box center [26, 200] width 14 height 8
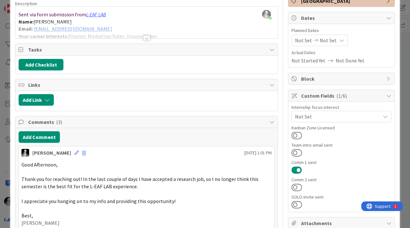
scroll to position [0, 0]
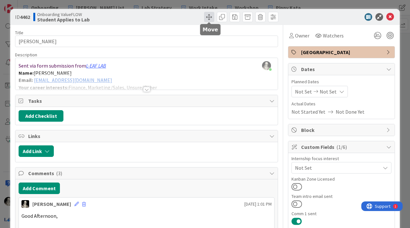
click at [210, 15] on span at bounding box center [209, 17] width 10 height 10
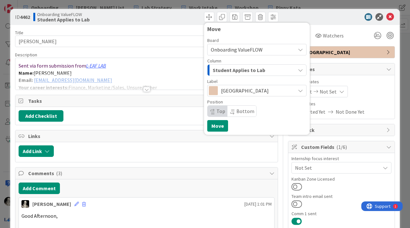
click at [222, 70] on span "Student Applies to Lab" at bounding box center [239, 70] width 53 height 8
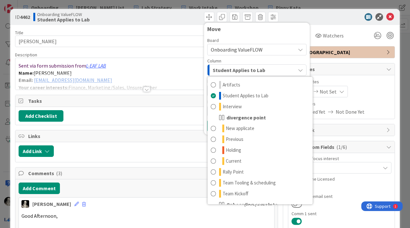
scroll to position [41, 0]
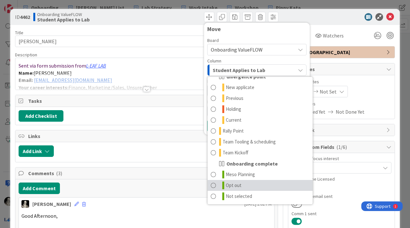
click at [215, 186] on span at bounding box center [213, 186] width 5 height 8
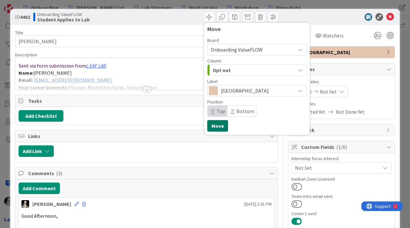
click at [219, 123] on button "Move" at bounding box center [217, 126] width 21 height 12
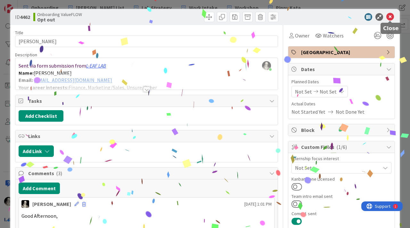
click at [392, 19] on icon at bounding box center [390, 17] width 8 height 8
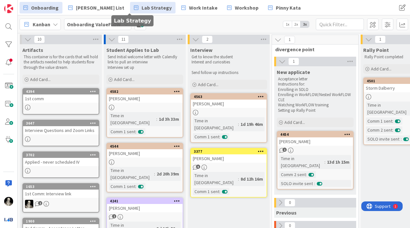
click at [142, 6] on span "Lab Strategy" at bounding box center [157, 8] width 30 height 8
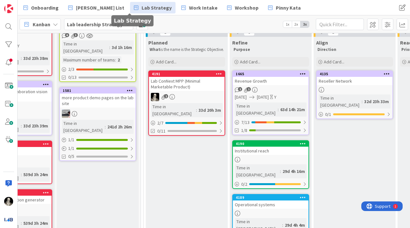
scroll to position [60, 47]
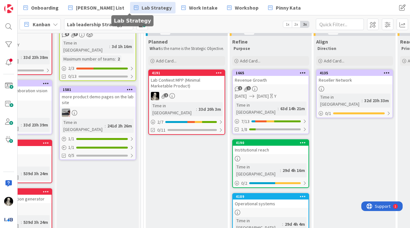
click at [202, 95] on link "4191 Lab ConNext MPP (Minimal Marketable Product) 2 Time in Column : 33d 20h 3m…" at bounding box center [186, 102] width 77 height 65
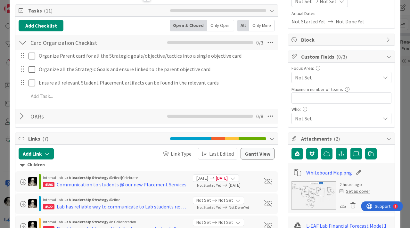
scroll to position [91, 0]
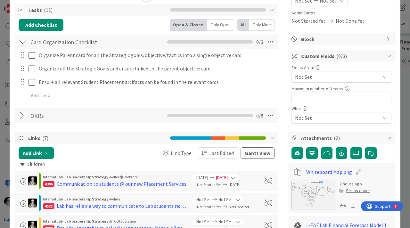
click at [312, 196] on img at bounding box center [314, 195] width 45 height 29
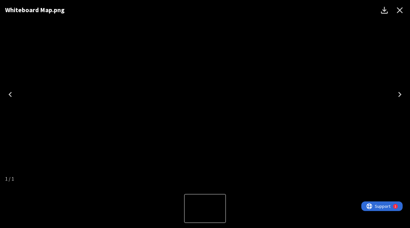
click at [399, 7] on icon "Close" at bounding box center [400, 10] width 10 height 10
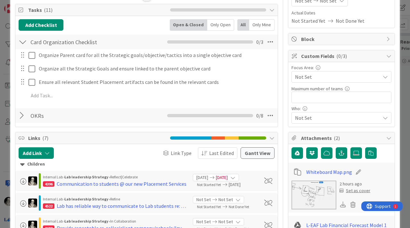
scroll to position [0, 0]
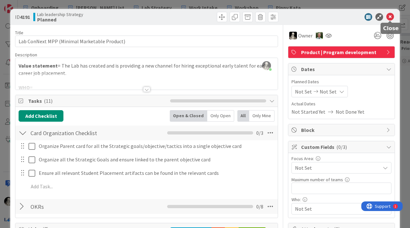
click at [390, 17] on icon at bounding box center [390, 17] width 8 height 8
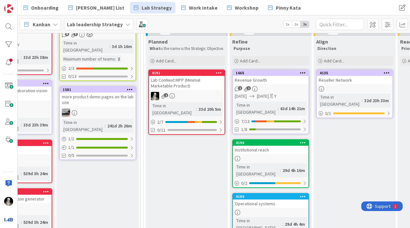
click at [356, 76] on div "4135" at bounding box center [355, 73] width 76 height 6
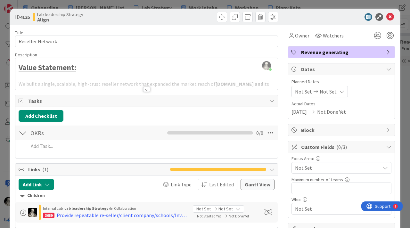
click at [147, 88] on div at bounding box center [146, 89] width 7 height 5
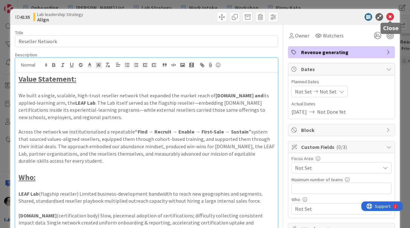
click at [392, 15] on icon at bounding box center [390, 17] width 8 height 8
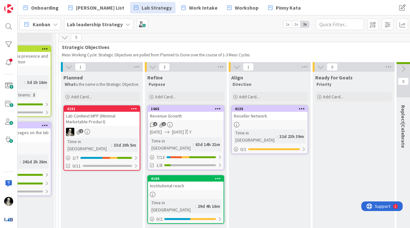
scroll to position [24, 130]
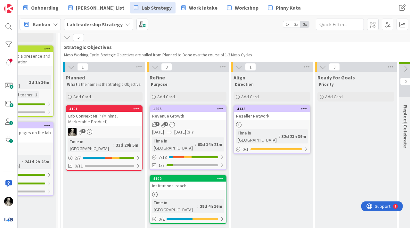
click at [274, 116] on div "Reseller Network" at bounding box center [272, 116] width 76 height 8
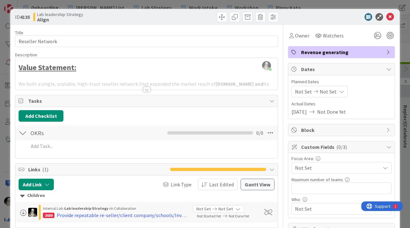
click at [147, 87] on div at bounding box center [146, 89] width 7 height 5
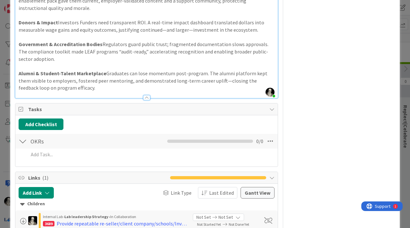
scroll to position [892, 0]
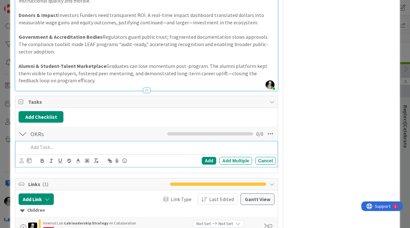
click at [46, 144] on p at bounding box center [151, 147] width 245 height 7
click at [148, 144] on p "We have identified what makes an effective reseller (" at bounding box center [151, 147] width 245 height 7
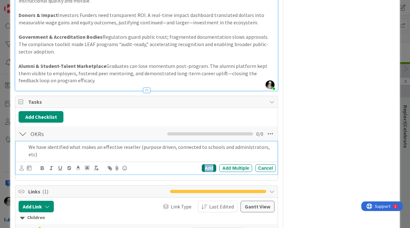
click at [208, 164] on div "Add" at bounding box center [209, 168] width 14 height 8
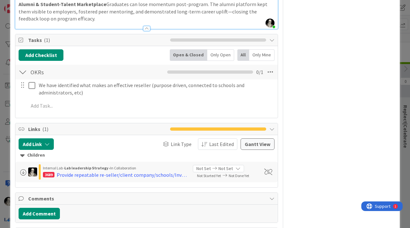
scroll to position [956, 0]
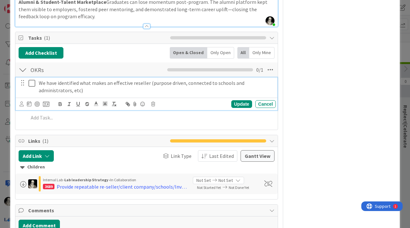
drag, startPoint x: 151, startPoint y: 39, endPoint x: 157, endPoint y: 20, distance: 20.3
click at [151, 79] on p "We have identified what makes an effective reseller (purpose driven, connected …" at bounding box center [156, 86] width 235 height 14
drag, startPoint x: 211, startPoint y: 42, endPoint x: 211, endPoint y: 18, distance: 23.7
click at [211, 79] on p "We have identified what makes an effective reseller (energized by purpose drive…" at bounding box center [156, 86] width 235 height 14
click at [237, 100] on div "Update" at bounding box center [241, 104] width 21 height 8
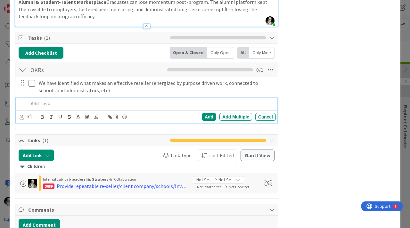
click at [129, 98] on div at bounding box center [151, 103] width 250 height 11
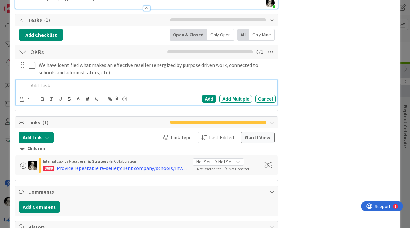
scroll to position [985, 0]
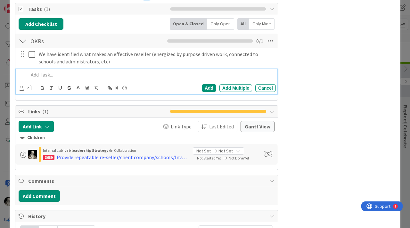
click at [53, 71] on p at bounding box center [151, 74] width 245 height 7
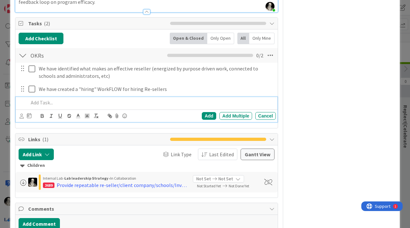
scroll to position [967, 0]
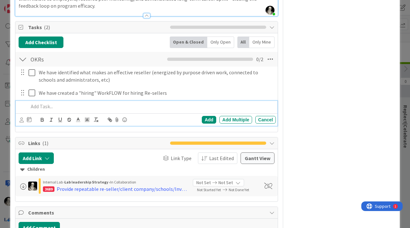
click at [118, 103] on p at bounding box center [151, 106] width 245 height 7
click at [52, 103] on p at bounding box center [151, 106] width 245 height 7
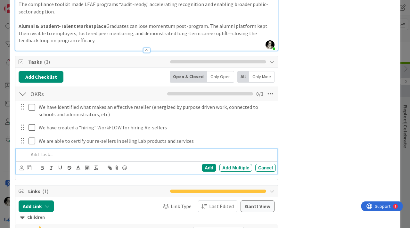
scroll to position [932, 0]
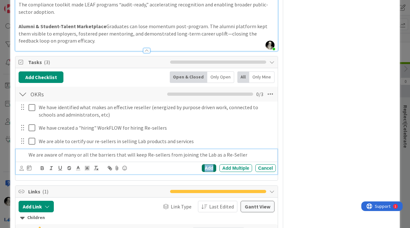
click at [206, 164] on div "Add" at bounding box center [209, 168] width 14 height 8
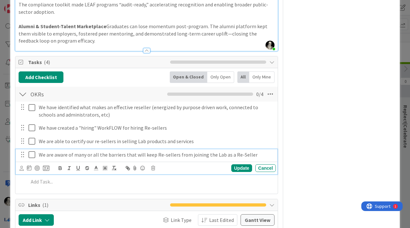
click at [253, 151] on p "We are aware of many or all the barriers that will keep Re-sellers from joining…" at bounding box center [156, 154] width 235 height 7
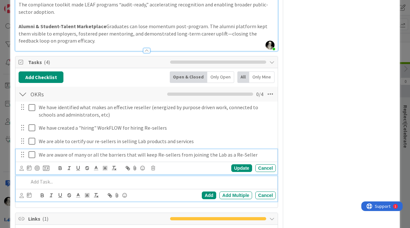
click at [199, 176] on div at bounding box center [151, 181] width 250 height 11
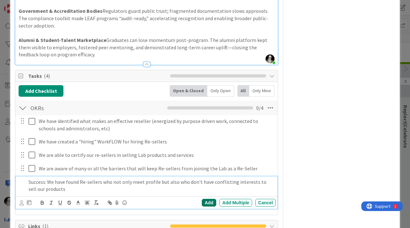
click at [206, 199] on div "Add" at bounding box center [209, 203] width 14 height 8
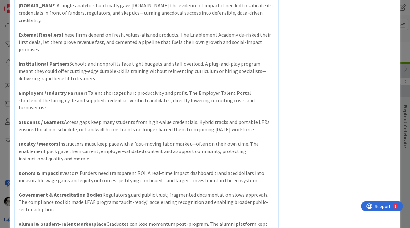
scroll to position [733, 0]
